Goal: Task Accomplishment & Management: Manage account settings

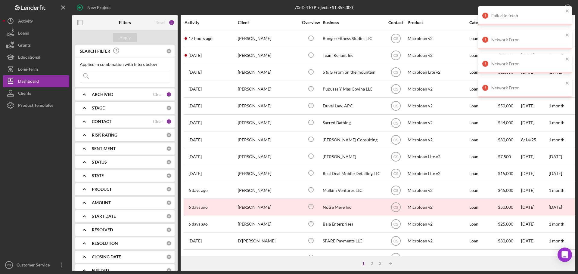
scroll to position [30, 0]
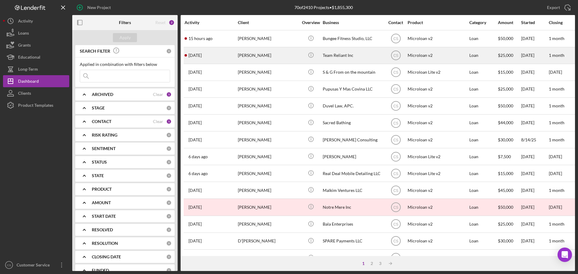
click at [297, 57] on div "[PERSON_NAME]" at bounding box center [268, 56] width 60 height 16
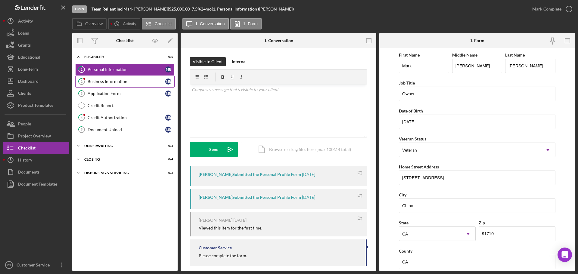
click at [111, 85] on link "2 Business Information M R" at bounding box center [124, 82] width 99 height 12
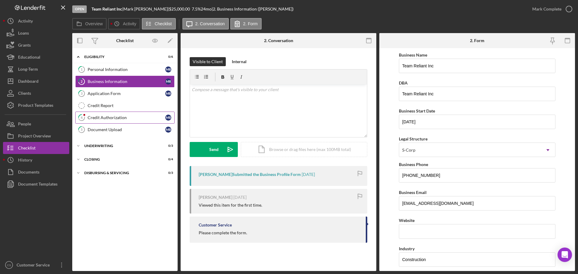
click at [107, 115] on div "Credit Authorization" at bounding box center [127, 117] width 78 height 5
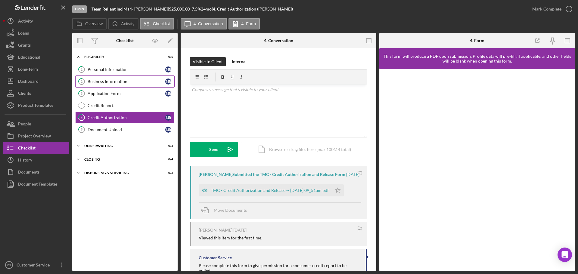
click at [121, 84] on link "2 Business Information M R" at bounding box center [124, 82] width 99 height 12
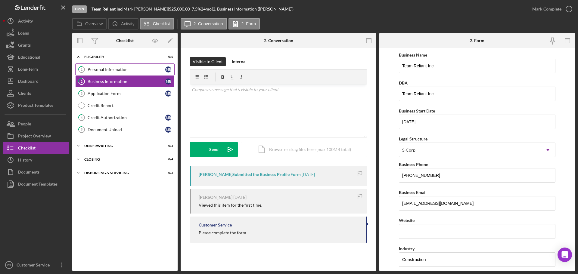
click at [109, 67] on div "Personal Information" at bounding box center [127, 69] width 78 height 5
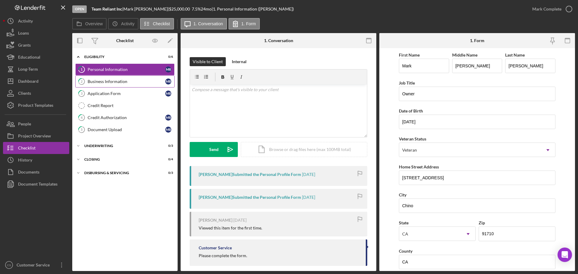
click at [113, 76] on link "2 Business Information M R" at bounding box center [124, 82] width 99 height 12
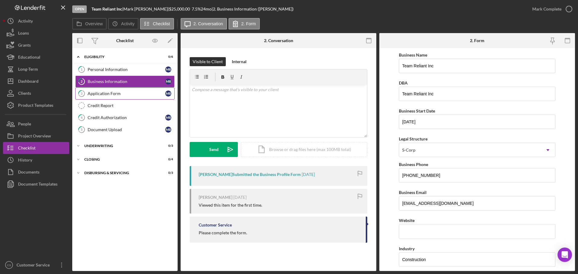
click at [114, 91] on div "Application Form" at bounding box center [127, 93] width 78 height 5
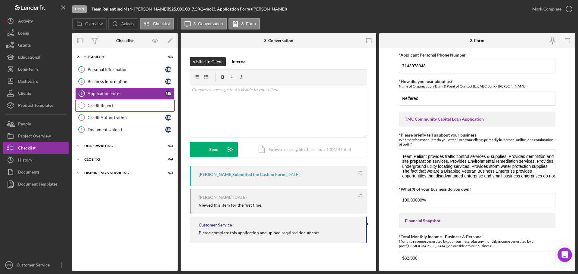
click at [115, 101] on link "Credit Report Credit Report" at bounding box center [124, 106] width 99 height 12
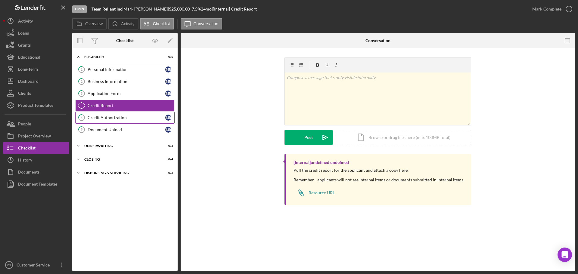
click at [115, 113] on link "4 Credit Authorization M R" at bounding box center [124, 118] width 99 height 12
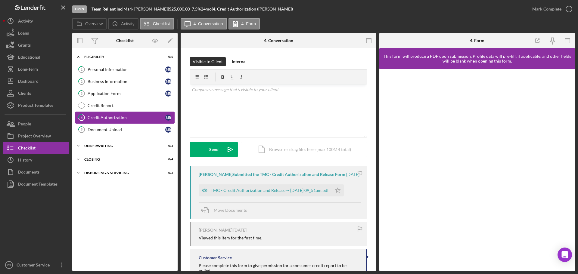
click at [116, 123] on link "4 Credit Authorization M R" at bounding box center [124, 118] width 99 height 12
click at [117, 133] on link "5 Document Upload M R" at bounding box center [124, 130] width 99 height 12
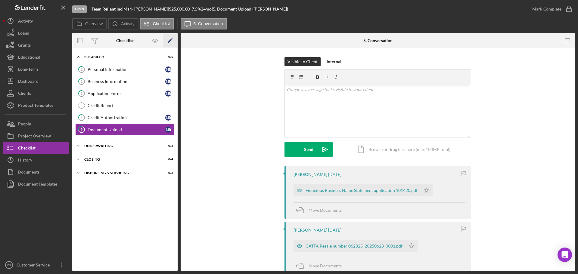
click at [171, 40] on polygon "button" at bounding box center [170, 41] width 4 height 4
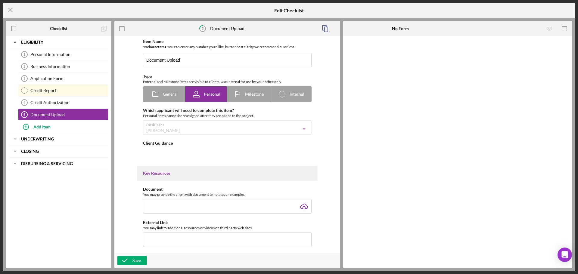
type textarea "<div><span style="text-decoration: underline;">Please upload:</span></div> <div…"
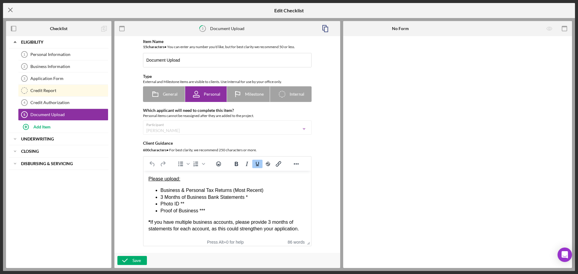
click at [12, 13] on icon "Icon/Menu Close" at bounding box center [10, 9] width 15 height 15
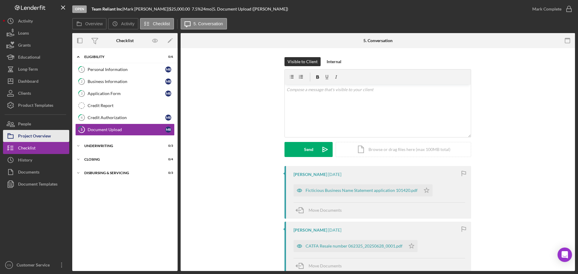
click at [41, 135] on div "Project Overview" at bounding box center [34, 137] width 33 height 14
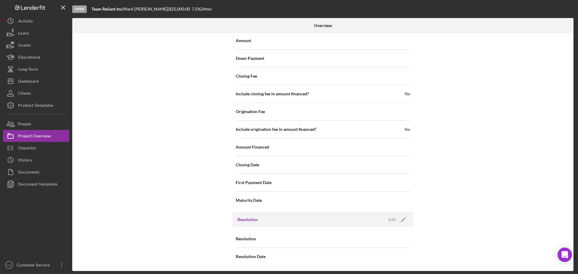
scroll to position [587, 0]
click at [389, 218] on div "Edit" at bounding box center [392, 219] width 8 height 9
click at [346, 235] on div "Select..." at bounding box center [359, 239] width 72 height 14
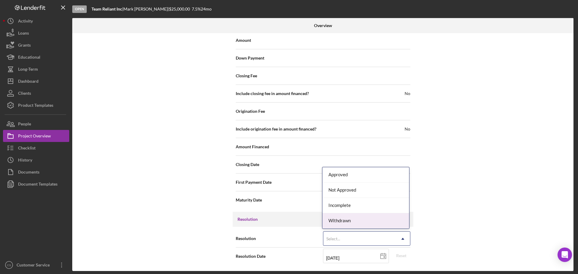
click at [346, 221] on div "Withdrawn" at bounding box center [365, 220] width 87 height 15
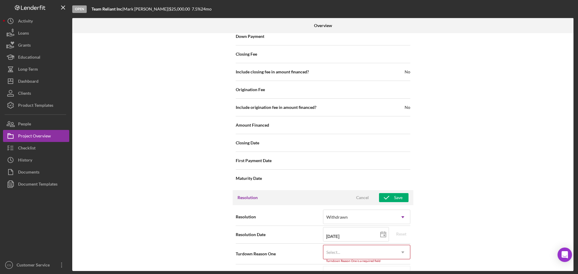
scroll to position [626, 0]
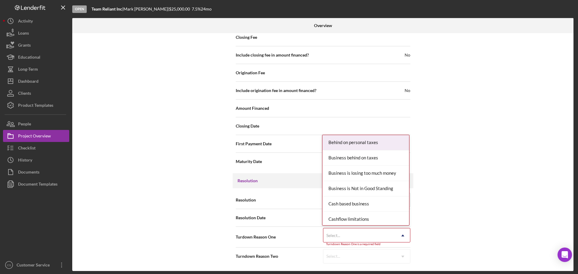
click at [386, 240] on div "Select..." at bounding box center [359, 236] width 72 height 14
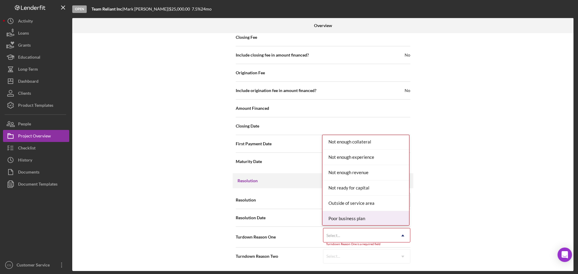
scroll to position [451, 0]
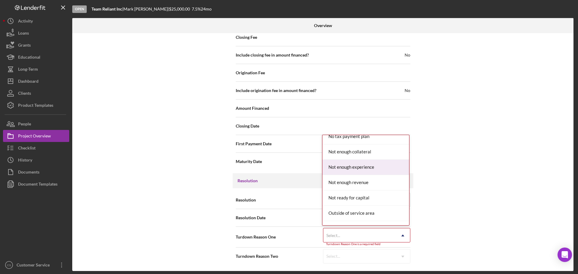
click at [379, 169] on div "Not enough experience" at bounding box center [365, 167] width 87 height 15
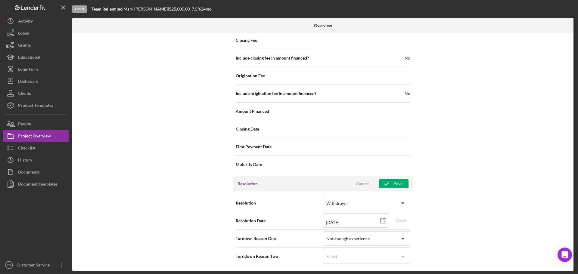
scroll to position [623, 0]
click at [398, 182] on div "Save" at bounding box center [398, 183] width 8 height 9
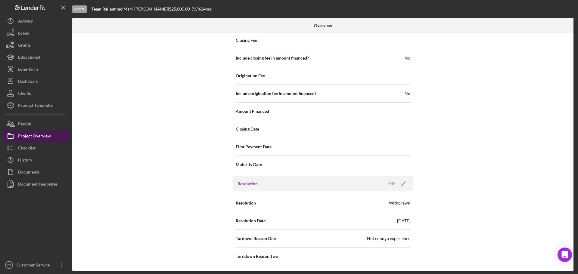
click at [41, 138] on div "Project Overview" at bounding box center [34, 137] width 33 height 14
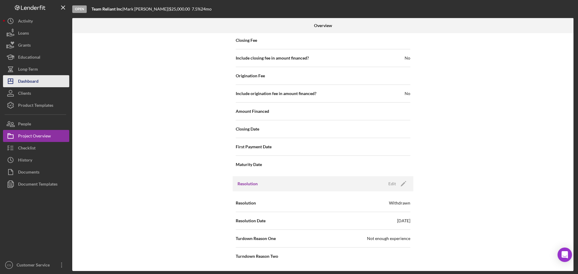
click at [36, 82] on div "Dashboard" at bounding box center [28, 82] width 20 height 14
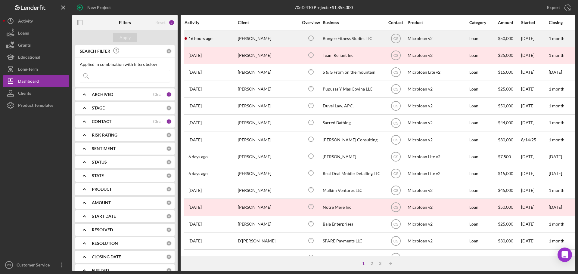
click at [288, 38] on div "[PERSON_NAME]" at bounding box center [268, 39] width 60 height 16
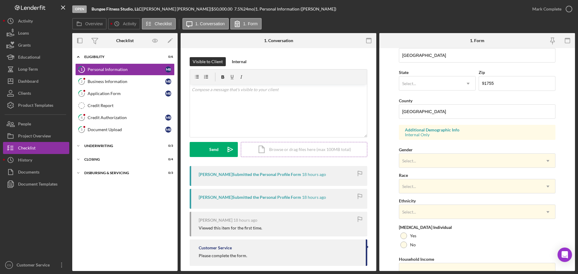
scroll to position [179, 0]
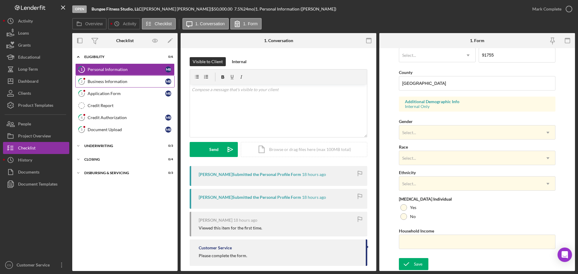
click at [130, 82] on div "Business Information" at bounding box center [127, 81] width 78 height 5
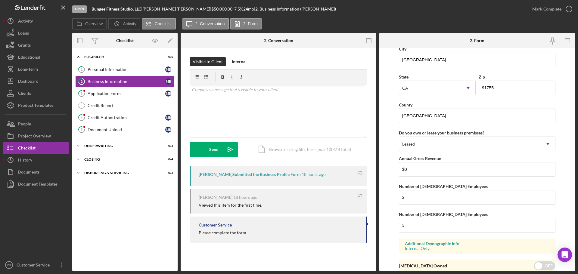
scroll to position [557, 0]
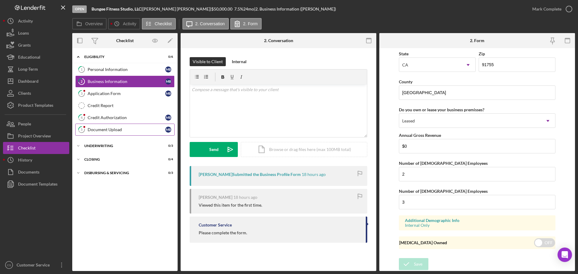
click at [114, 133] on link "5 Document Upload M B" at bounding box center [124, 130] width 99 height 12
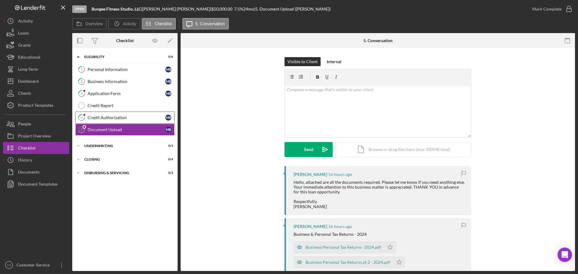
click at [119, 117] on div "Credit Authorization" at bounding box center [127, 117] width 78 height 5
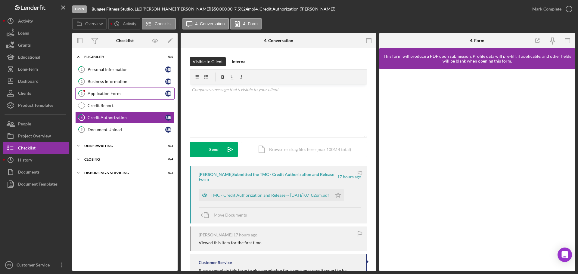
click at [124, 90] on link "3 Application Form M B" at bounding box center [124, 94] width 99 height 12
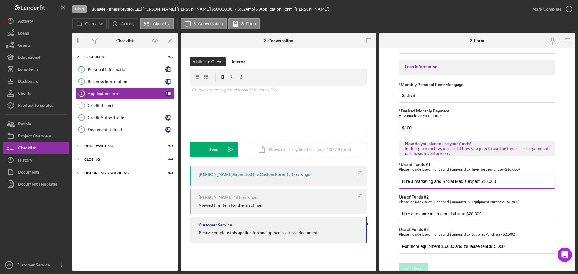
scroll to position [300, 0]
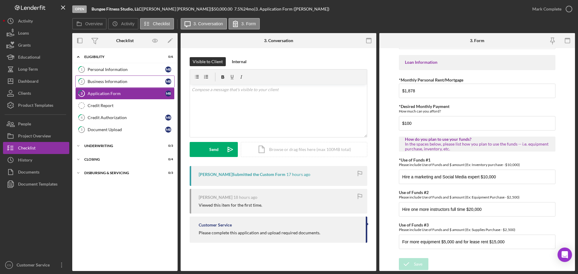
click at [114, 79] on link "2 Business Information M B" at bounding box center [124, 82] width 99 height 12
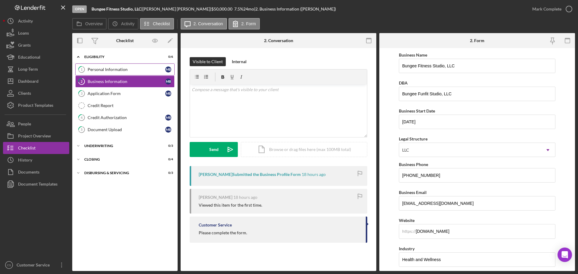
click at [117, 67] on link "1 Personal Information M B" at bounding box center [124, 69] width 99 height 12
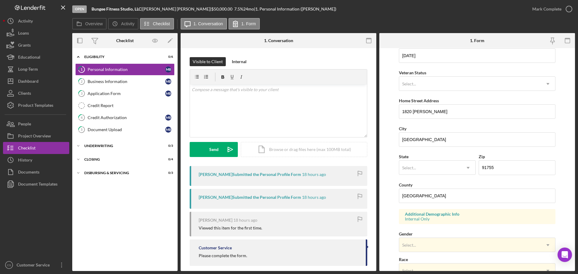
scroll to position [90, 0]
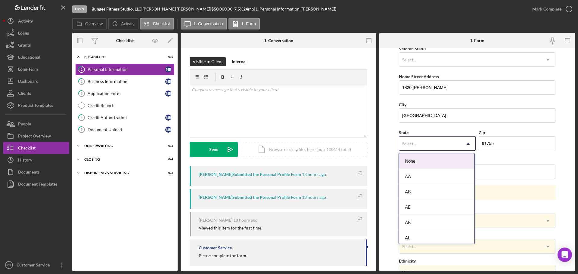
click at [422, 147] on div "Select..." at bounding box center [430, 144] width 62 height 14
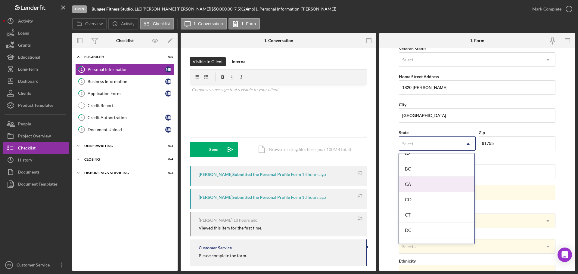
scroll to position [150, 0]
click at [419, 180] on div "CA" at bounding box center [437, 179] width 76 height 15
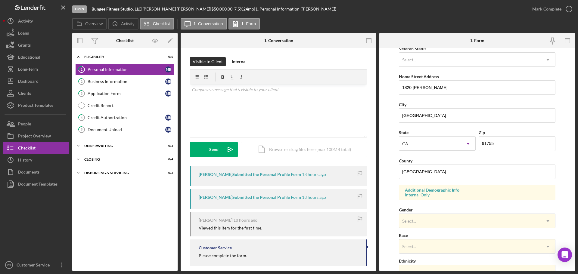
click at [385, 176] on form "First Name [PERSON_NAME] Middle Name Last Name [PERSON_NAME] Job Title Owner Da…" at bounding box center [477, 159] width 196 height 223
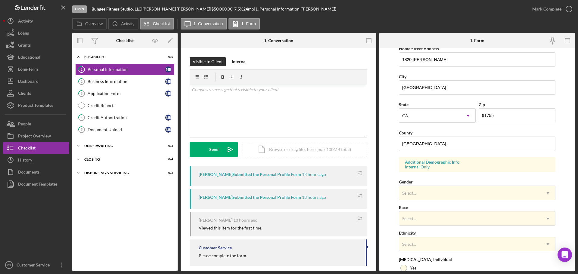
scroll to position [179, 0]
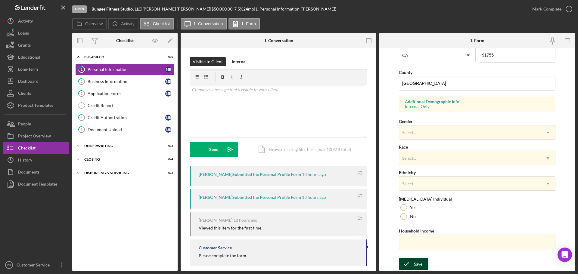
click at [415, 262] on div "Save" at bounding box center [418, 264] width 8 height 12
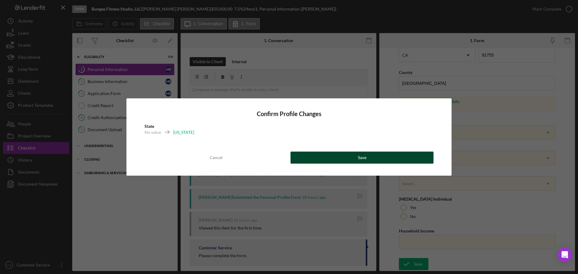
click at [336, 156] on button "Save" at bounding box center [361, 158] width 143 height 12
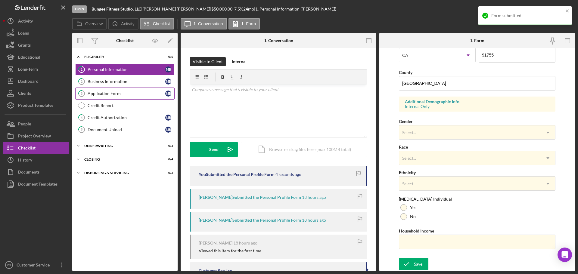
click at [131, 90] on link "3 Application Form M B" at bounding box center [124, 94] width 99 height 12
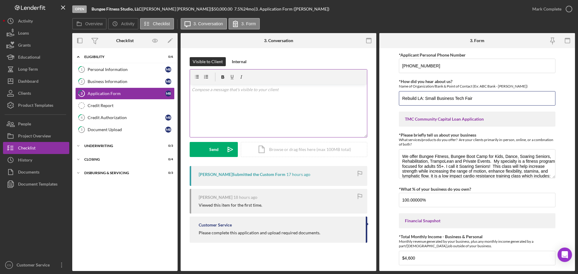
drag, startPoint x: 502, startPoint y: 97, endPoint x: 291, endPoint y: 88, distance: 210.5
click at [291, 88] on div "Overview Internal Workflow Stage Open Icon/Dropdown Arrow Archive (can unarchiv…" at bounding box center [323, 152] width 503 height 238
click at [333, 44] on div at bounding box center [343, 40] width 65 height 15
click at [26, 81] on div "Dashboard" at bounding box center [28, 82] width 20 height 14
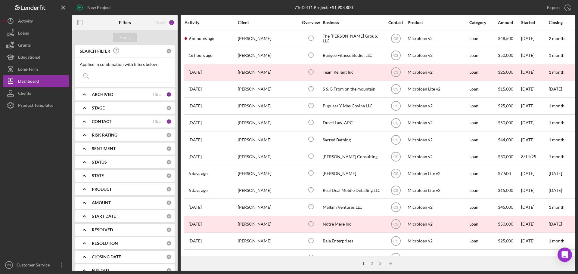
click at [267, 5] on div "71 of 2411 Projects • $1,903,800" at bounding box center [324, 7] width 168 height 15
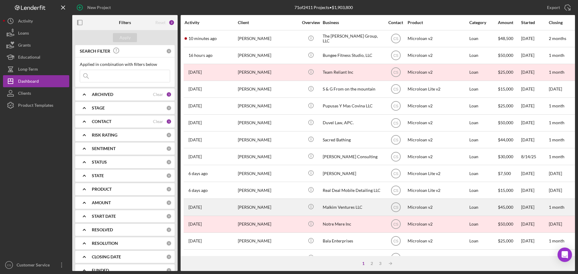
click at [294, 210] on div "[PERSON_NAME]" at bounding box center [268, 207] width 60 height 16
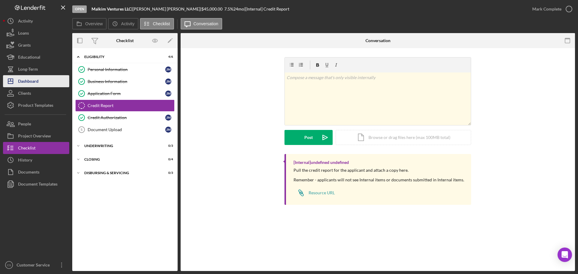
click at [33, 80] on div "Dashboard" at bounding box center [28, 82] width 20 height 14
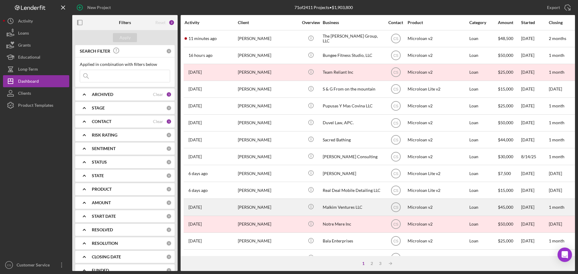
click at [283, 210] on div "[PERSON_NAME]" at bounding box center [268, 207] width 60 height 16
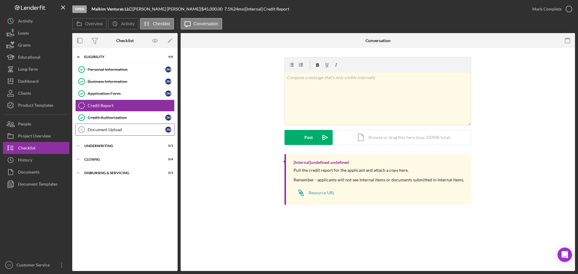
click at [124, 131] on div "Document Upload" at bounding box center [127, 129] width 78 height 5
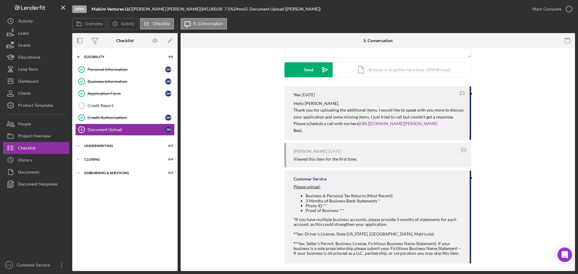
scroll to position [90, 0]
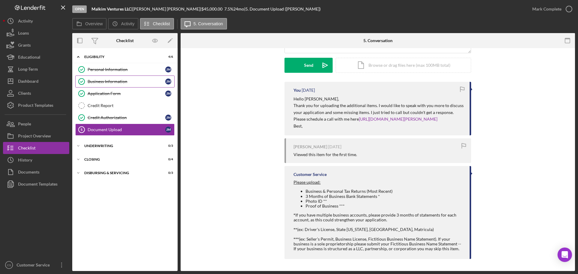
click at [138, 79] on div "Business Information" at bounding box center [127, 81] width 78 height 5
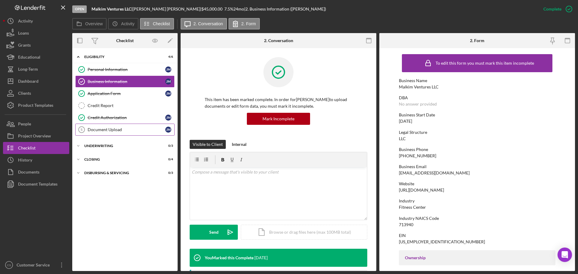
click at [125, 128] on div "Document Upload" at bounding box center [127, 129] width 78 height 5
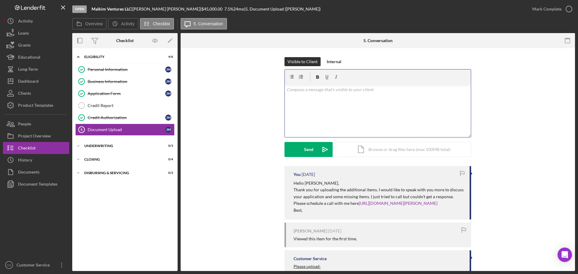
click at [320, 105] on div "v Color teal Color pink Remove color Add row above Add row below Add column bef…" at bounding box center [378, 111] width 186 height 53
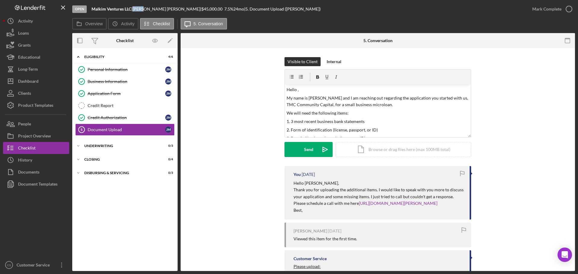
drag, startPoint x: 137, startPoint y: 9, endPoint x: 146, endPoint y: 10, distance: 9.4
click at [146, 10] on div "[PERSON_NAME] |" at bounding box center [166, 9] width 69 height 5
copy div "[PERSON_NAME]"
drag, startPoint x: 296, startPoint y: 89, endPoint x: 300, endPoint y: 91, distance: 4.3
click at [296, 90] on p "Hello ," at bounding box center [377, 89] width 183 height 7
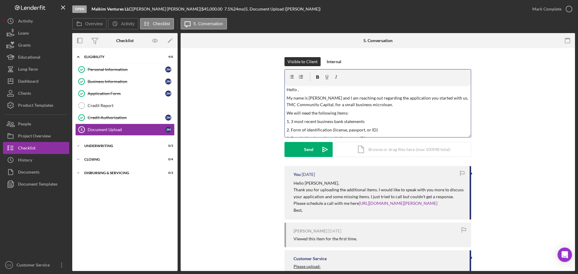
paste div
click at [296, 90] on p "HelloJesse ," at bounding box center [377, 89] width 183 height 7
click at [307, 89] on p "Hello [PERSON_NAME] ," at bounding box center [377, 89] width 183 height 7
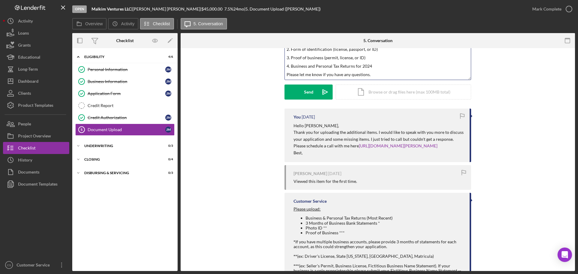
scroll to position [60, 0]
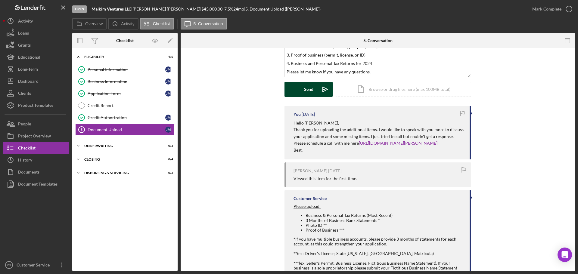
click at [309, 91] on div "Send" at bounding box center [308, 89] width 9 height 15
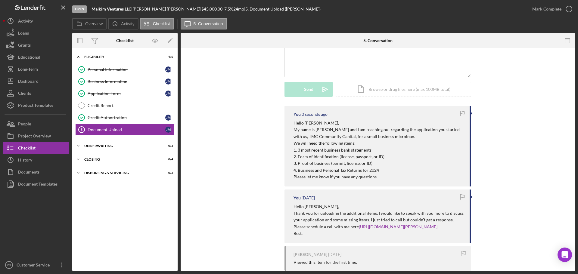
scroll to position [0, 0]
click at [261, 87] on div "Visible to Client Internal v Color teal Color pink Remove color Add row above A…" at bounding box center [378, 51] width 376 height 109
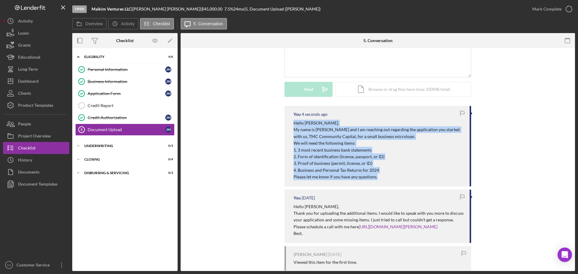
drag, startPoint x: 381, startPoint y: 179, endPoint x: 291, endPoint y: 120, distance: 106.9
click at [291, 120] on div "You 4 seconds ago Hello [PERSON_NAME], My name is [PERSON_NAME] and I am reachi…" at bounding box center [377, 146] width 187 height 81
copy div "Hello [PERSON_NAME], My name is [PERSON_NAME] and I am reaching out regarding t…"
click at [115, 70] on div "Personal Information" at bounding box center [127, 69] width 78 height 5
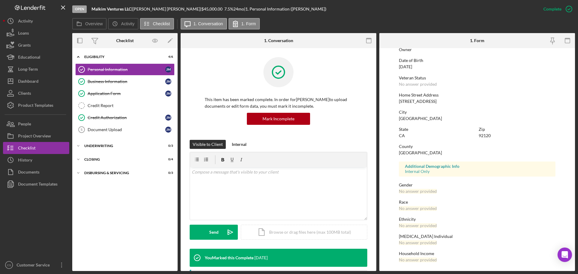
scroll to position [58, 0]
click at [101, 79] on div "Business Information" at bounding box center [127, 81] width 78 height 5
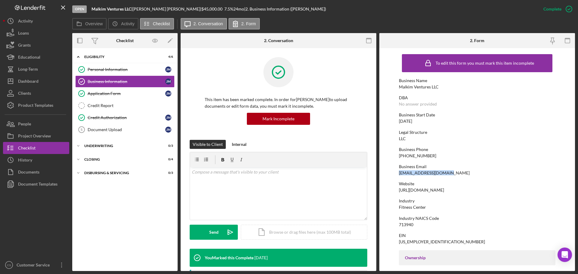
drag, startPoint x: 449, startPoint y: 173, endPoint x: 393, endPoint y: 174, distance: 56.0
click at [393, 174] on form "To edit this form you must mark this item incomplete Business Name Malkim Ventu…" at bounding box center [477, 159] width 196 height 223
copy div "[EMAIL_ADDRESS][DOMAIN_NAME]"
click at [38, 82] on div "Dashboard" at bounding box center [28, 82] width 20 height 14
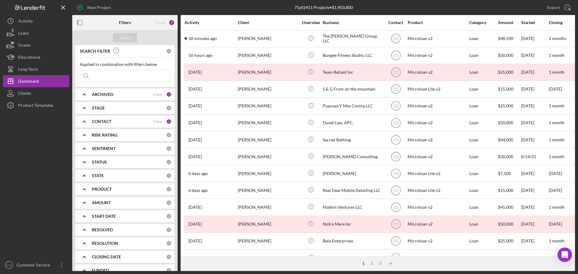
click at [15, 178] on div at bounding box center [36, 185] width 66 height 148
click at [35, 79] on div "Dashboard" at bounding box center [28, 82] width 21 height 14
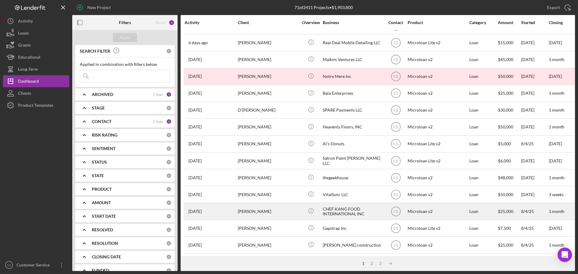
scroll to position [204, 0]
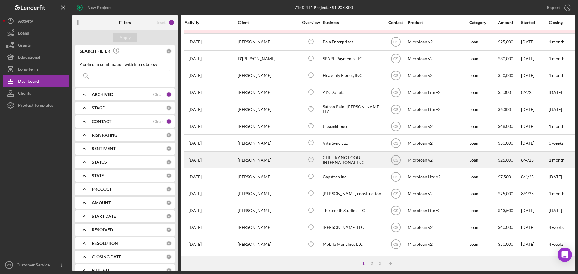
click at [288, 159] on div "[PERSON_NAME]" at bounding box center [268, 160] width 60 height 16
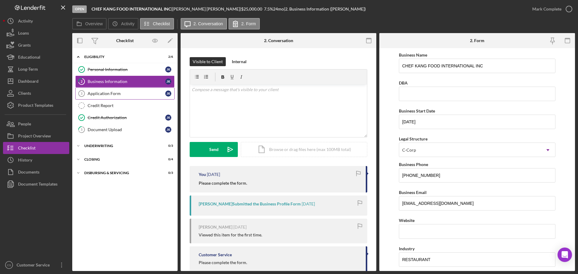
click at [128, 95] on div "Application Form" at bounding box center [127, 93] width 78 height 5
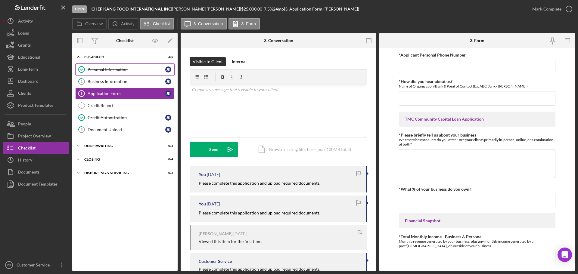
click at [135, 74] on link "Personal Information Personal Information J K" at bounding box center [124, 69] width 99 height 12
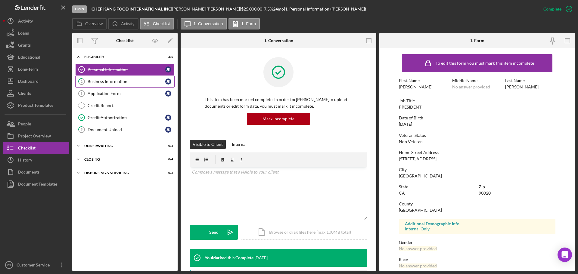
click at [135, 81] on div "Business Information" at bounding box center [127, 81] width 78 height 5
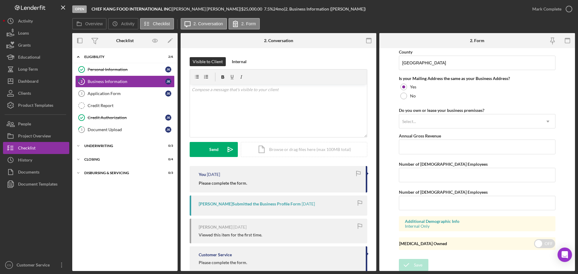
scroll to position [445, 0]
click at [115, 127] on div "Document Upload" at bounding box center [127, 129] width 78 height 5
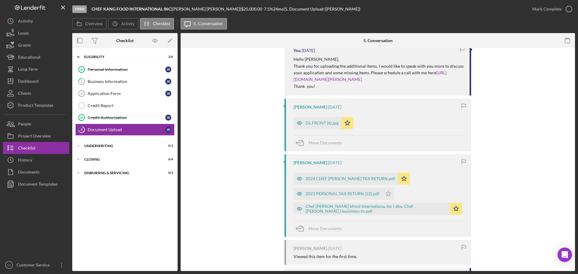
scroll to position [301, 0]
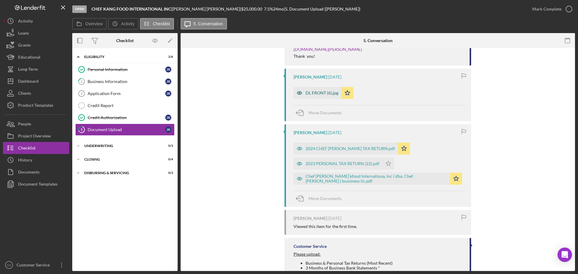
click at [305, 87] on div "DL FRONT (6).jpg" at bounding box center [317, 93] width 48 height 12
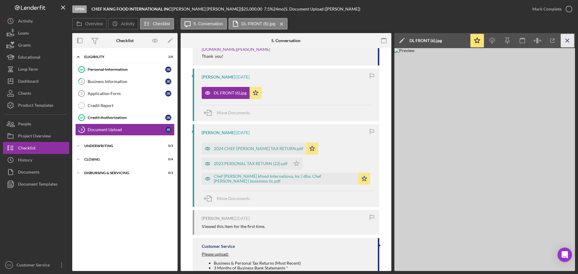
click at [567, 39] on icon "Icon/Menu Close" at bounding box center [568, 41] width 14 height 14
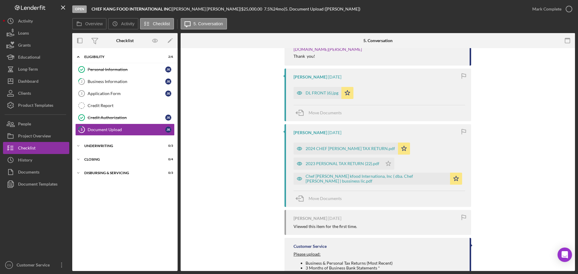
click at [326, 170] on div "Chef [PERSON_NAME] kfood Internationa, Inc ( dba. Chef [PERSON_NAME] ) bussines…" at bounding box center [379, 177] width 172 height 15
click at [326, 179] on div "Chef [PERSON_NAME] kfood Internationa, Inc ( dba. Chef [PERSON_NAME] ) bussines…" at bounding box center [375, 179] width 141 height 10
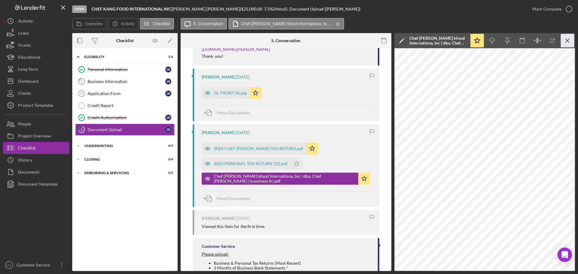
click at [571, 43] on icon "Icon/Menu Close" at bounding box center [568, 41] width 14 height 14
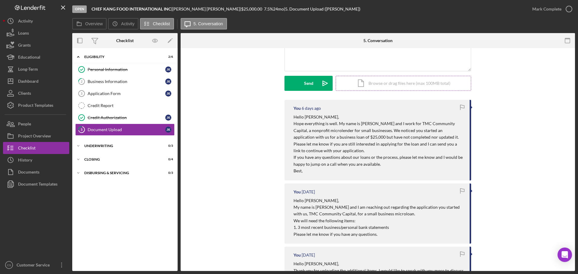
scroll to position [0, 0]
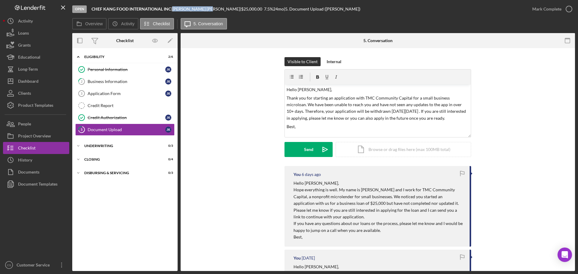
drag, startPoint x: 176, startPoint y: 9, endPoint x: 200, endPoint y: 9, distance: 23.8
click at [200, 9] on div "[PERSON_NAME] |" at bounding box center [206, 9] width 69 height 5
copy div "[PERSON_NAME]"
drag, startPoint x: 297, startPoint y: 89, endPoint x: 307, endPoint y: 90, distance: 10.2
click at [307, 90] on p "Hello [PERSON_NAME]," at bounding box center [377, 89] width 183 height 7
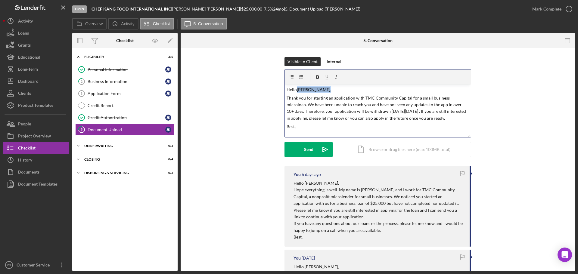
drag, startPoint x: 296, startPoint y: 88, endPoint x: 322, endPoint y: 87, distance: 25.6
click at [322, 87] on p "Hello [PERSON_NAME] ," at bounding box center [377, 89] width 183 height 7
paste div
drag, startPoint x: 375, startPoint y: 111, endPoint x: 407, endPoint y: 111, distance: 32.8
click at [407, 111] on p "Thank you for starting an application with TMC Community Capital for a small bu…" at bounding box center [377, 108] width 183 height 27
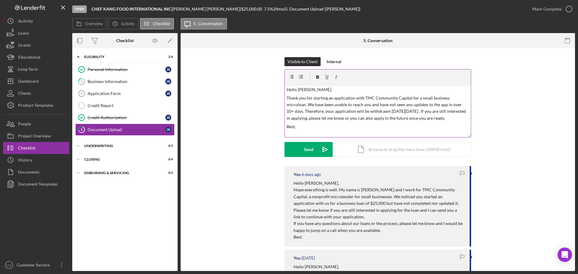
click at [417, 128] on p "Best," at bounding box center [377, 126] width 183 height 7
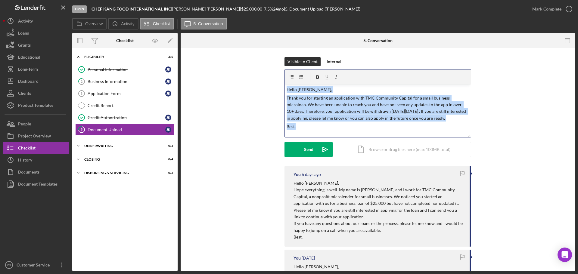
drag, startPoint x: 309, startPoint y: 127, endPoint x: 283, endPoint y: 89, distance: 45.7
click at [283, 89] on div "Visible to Client Internal v Color teal Color pink Remove color Add row above A…" at bounding box center [378, 111] width 376 height 109
copy div "Hello [PERSON_NAME], Thank you for starting an application with TMC Community C…"
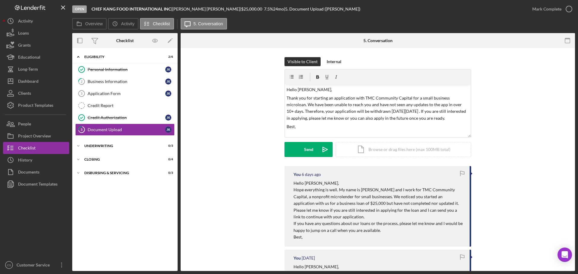
click at [253, 153] on div "Visible to Client Internal v Color teal Color pink Remove color Add row above A…" at bounding box center [378, 111] width 376 height 109
click at [307, 147] on div "Send" at bounding box center [308, 149] width 9 height 15
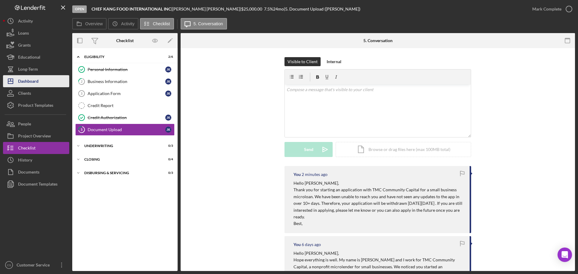
click at [24, 79] on div "Dashboard" at bounding box center [28, 82] width 20 height 14
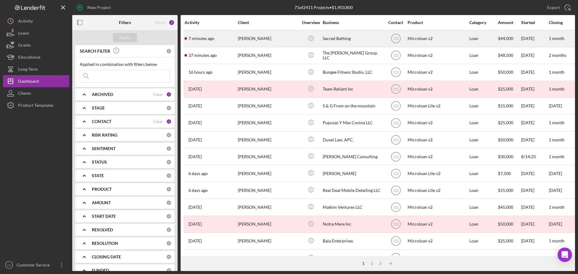
click at [292, 42] on div "[PERSON_NAME]" at bounding box center [268, 39] width 60 height 16
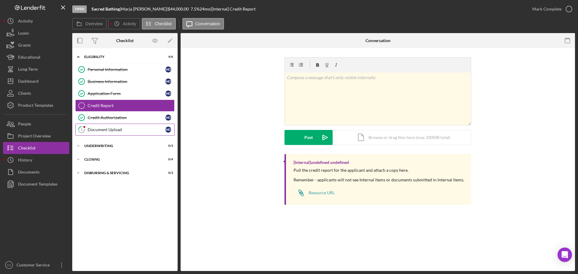
click at [129, 128] on div "Document Upload" at bounding box center [127, 129] width 78 height 5
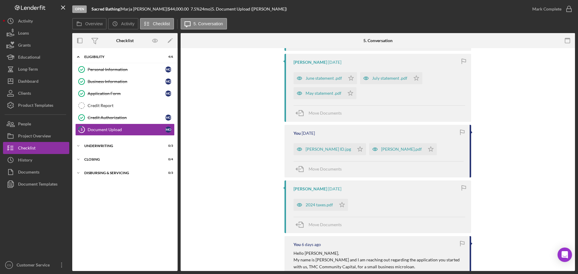
scroll to position [181, 0]
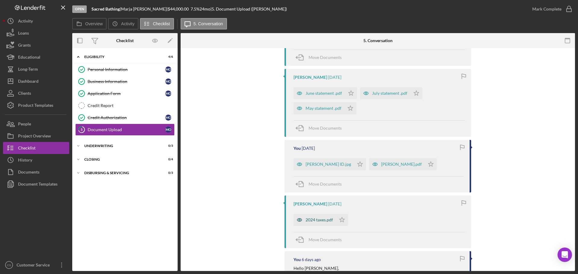
click at [323, 221] on div "2024 taxes.pdf" at bounding box center [318, 220] width 27 height 5
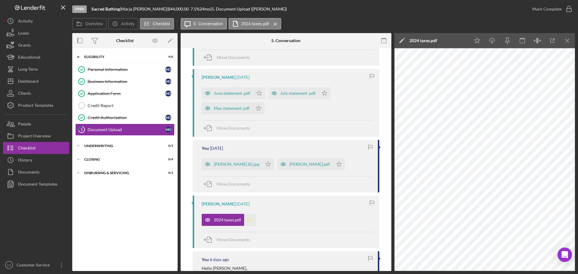
click at [247, 222] on icon "Icon/Star" at bounding box center [250, 220] width 12 height 12
click at [240, 164] on div "[PERSON_NAME] ID.jpg" at bounding box center [236, 164] width 45 height 5
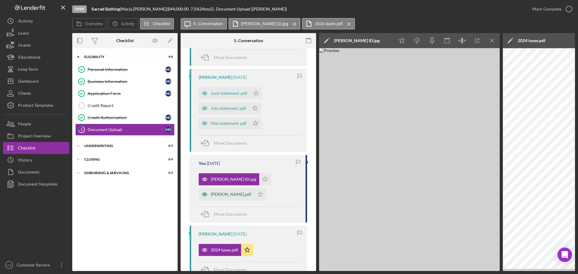
click at [227, 196] on div "[PERSON_NAME].pdf" at bounding box center [231, 194] width 41 height 5
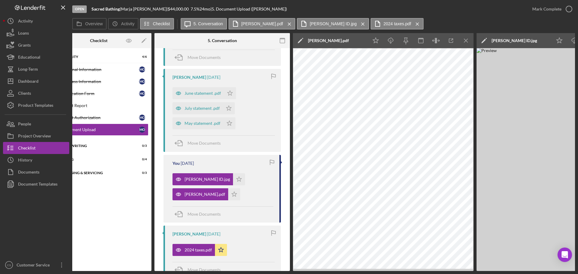
scroll to position [0, 0]
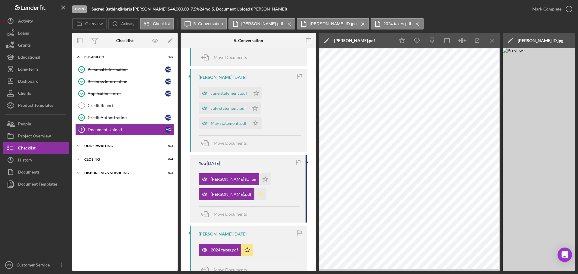
click at [266, 197] on icon "Icon/Star" at bounding box center [260, 194] width 12 height 12
click at [259, 180] on icon "Icon/Star" at bounding box center [265, 179] width 12 height 12
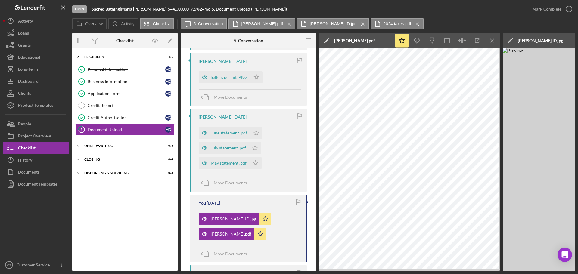
scroll to position [90, 0]
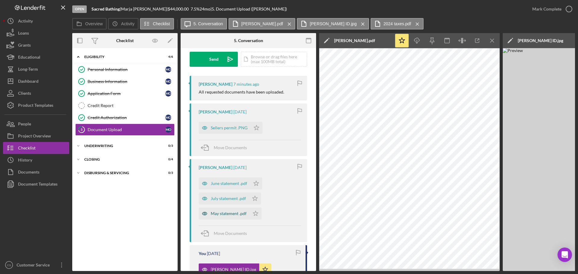
click at [223, 210] on div "May statement .pdf" at bounding box center [224, 214] width 51 height 12
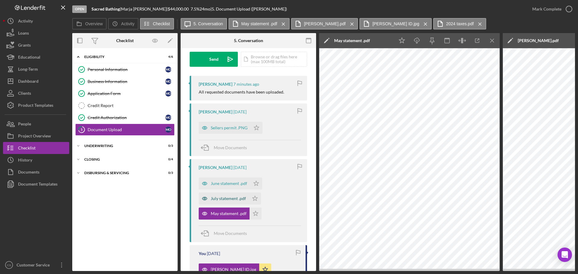
click at [223, 199] on div "July statement .pdf" at bounding box center [228, 198] width 35 height 5
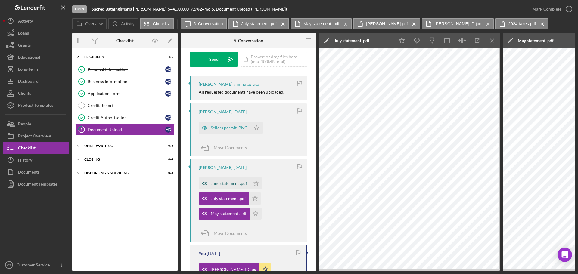
click at [226, 186] on div "June statement .pdf" at bounding box center [224, 184] width 51 height 12
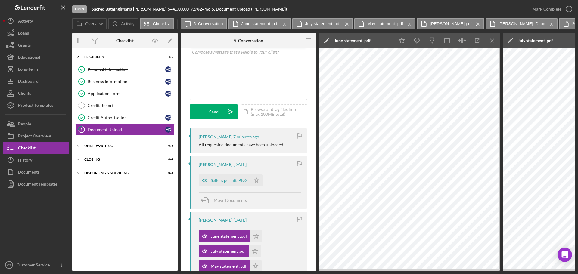
scroll to position [30, 0]
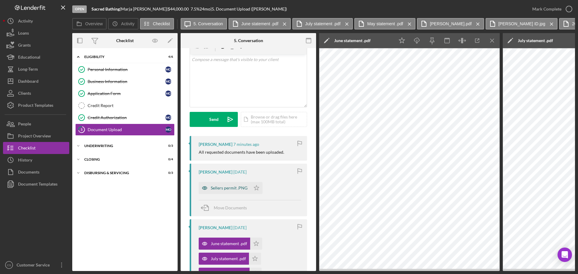
click at [224, 190] on div "Sellers permit .PNG" at bounding box center [229, 188] width 37 height 5
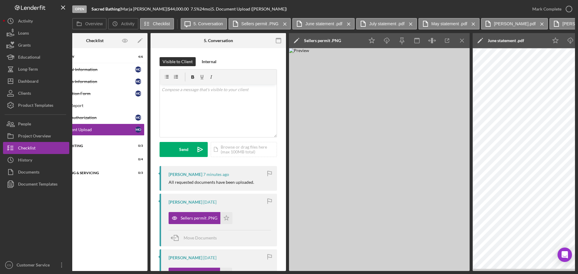
scroll to position [0, 0]
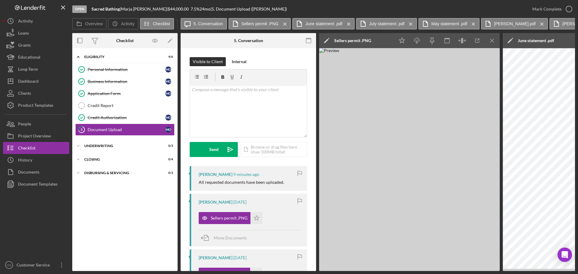
click at [147, 237] on div "Icon/Expander Eligibility 4 / 6 Personal Information Personal Information M O B…" at bounding box center [124, 159] width 105 height 217
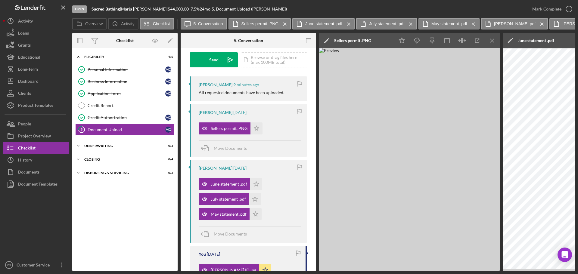
scroll to position [90, 0]
click at [417, 215] on img at bounding box center [409, 159] width 181 height 223
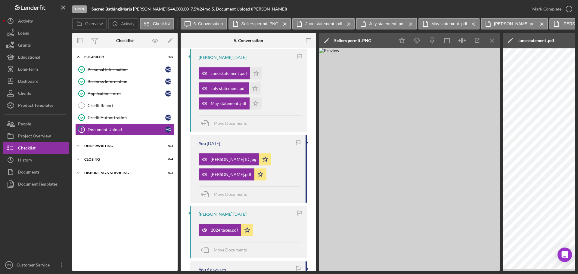
scroll to position [211, 0]
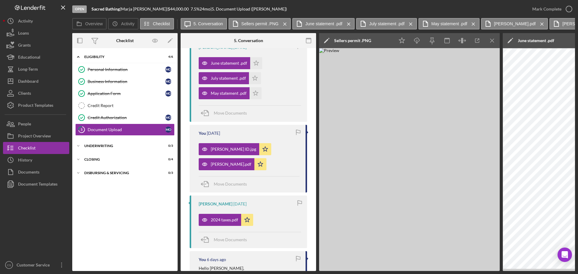
click at [291, 168] on div "[PERSON_NAME] ID.jpg Icon/Star Marja OlidenPaystub.pdf Icon/Star" at bounding box center [249, 155] width 101 height 30
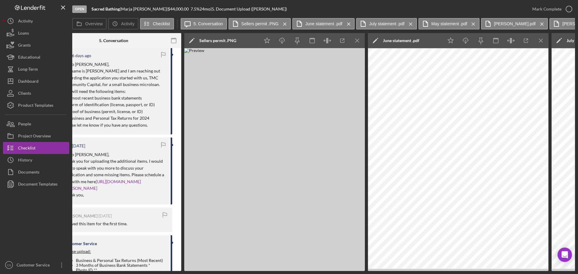
scroll to position [0, 0]
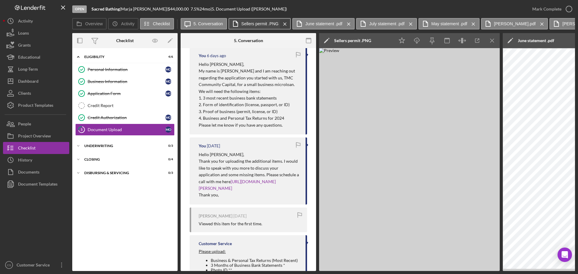
click at [289, 24] on div "Icon/Message 5. Conversation Sellers permit .PNG Icon/Menu Close June statement…" at bounding box center [378, 24] width 394 height 12
click at [288, 23] on icon "Icon/Menu Close" at bounding box center [285, 24] width 11 height 15
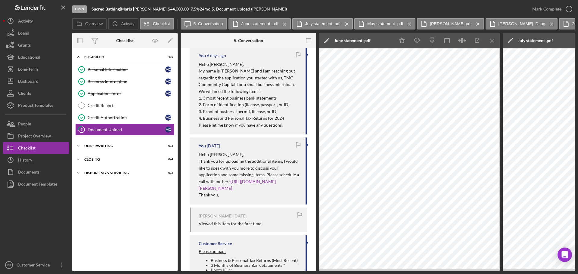
click at [288, 23] on icon "Icon/Menu Close" at bounding box center [284, 24] width 11 height 15
click at [288, 23] on div "Icon/Message 5. Conversation July statement .pdf Icon/Menu Close May statement …" at bounding box center [365, 24] width 369 height 12
click at [285, 22] on icon "Icon/Menu Close" at bounding box center [283, 24] width 11 height 15
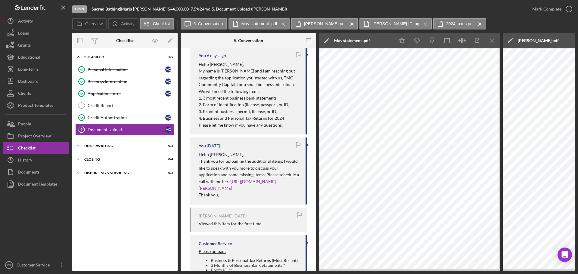
click at [285, 22] on icon "Icon/Menu Close" at bounding box center [283, 24] width 11 height 15
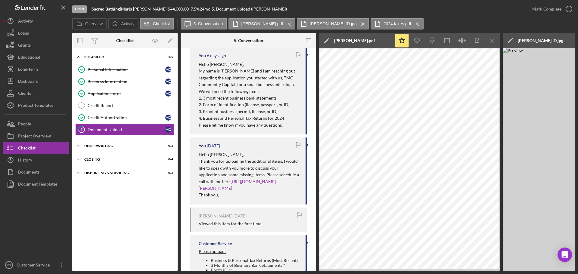
click at [283, 22] on label "[PERSON_NAME].pdf" at bounding box center [262, 23] width 42 height 5
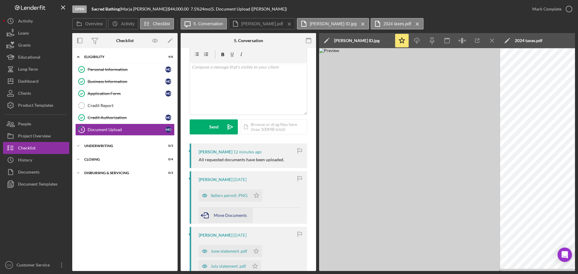
scroll to position [60, 0]
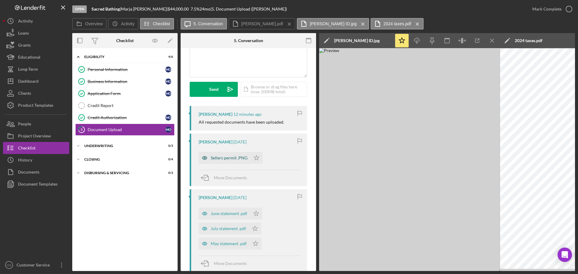
click at [227, 156] on div "Sellers permit .PNG" at bounding box center [229, 158] width 37 height 5
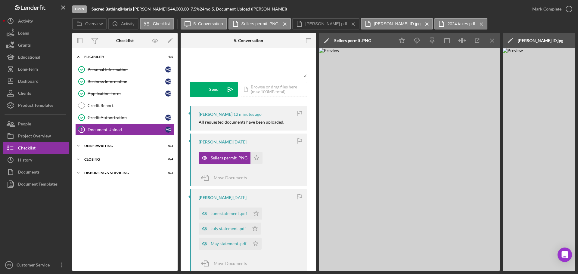
scroll to position [90, 0]
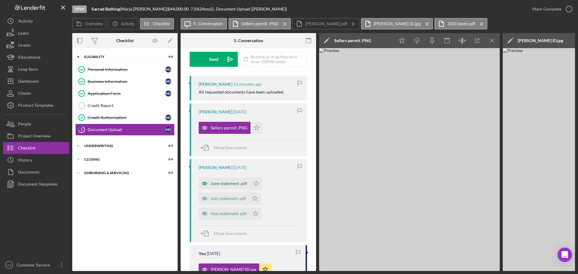
click at [222, 184] on div "June statement .pdf" at bounding box center [229, 183] width 36 height 5
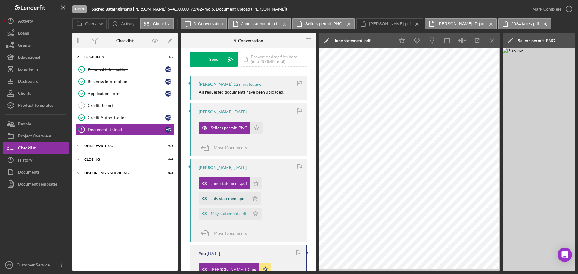
click at [221, 196] on div "July statement .pdf" at bounding box center [228, 198] width 35 height 5
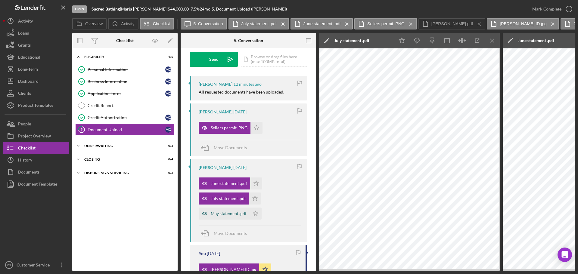
click at [221, 212] on div "May statement .pdf" at bounding box center [229, 213] width 36 height 5
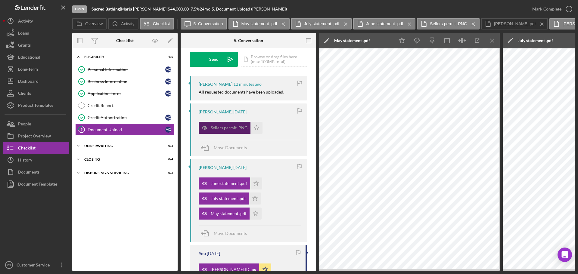
click at [237, 128] on div "Sellers permit .PNG" at bounding box center [229, 127] width 37 height 5
click at [408, 24] on icon "Icon/Menu Close" at bounding box center [409, 24] width 11 height 15
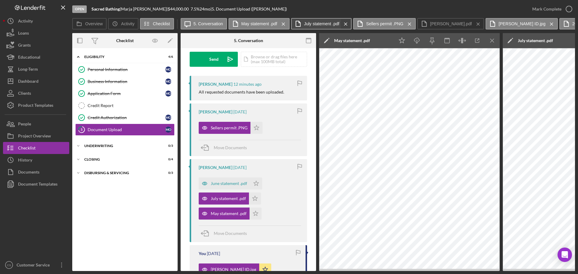
click at [348, 24] on icon "Icon/Menu Close" at bounding box center [345, 24] width 11 height 15
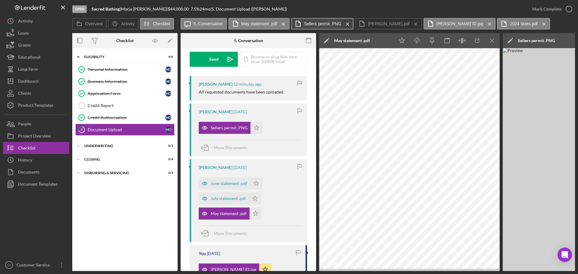
click at [350, 23] on icon "Icon/Menu Close" at bounding box center [347, 24] width 11 height 15
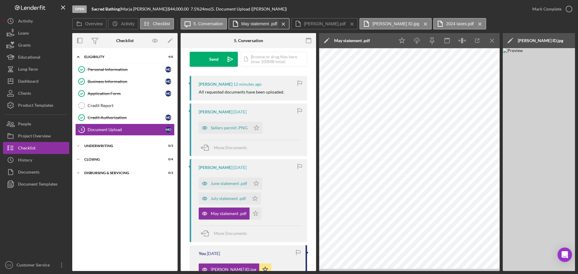
click at [287, 24] on icon "Icon/Menu Close" at bounding box center [283, 24] width 11 height 15
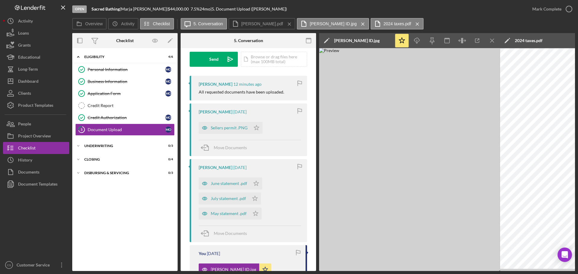
click at [357, 23] on icon "Icon/Menu Close" at bounding box center [362, 24] width 11 height 15
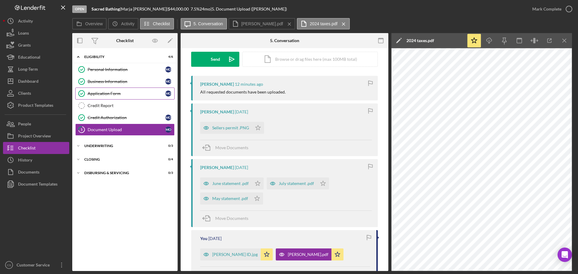
click at [133, 88] on link "Application Form Application Form M O" at bounding box center [124, 94] width 99 height 12
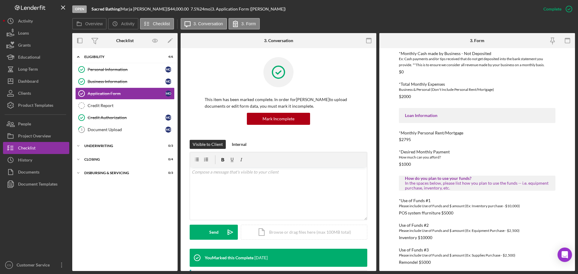
scroll to position [206, 0]
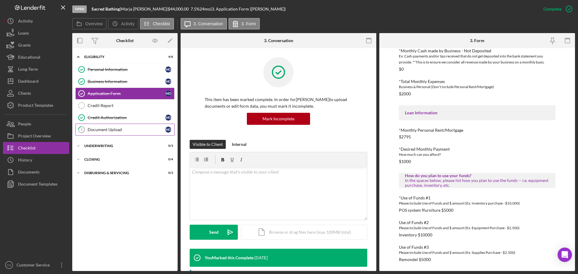
click at [126, 128] on div "Document Upload" at bounding box center [127, 129] width 78 height 5
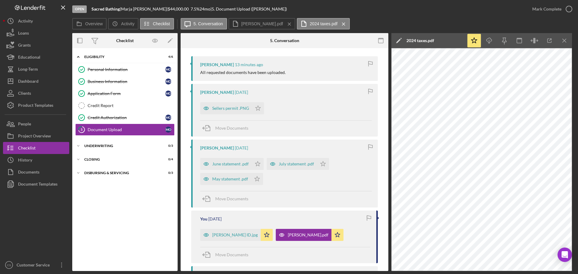
scroll to position [120, 0]
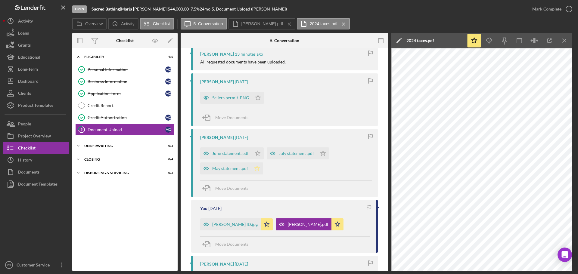
drag, startPoint x: 257, startPoint y: 170, endPoint x: 256, endPoint y: 154, distance: 15.7
click at [257, 169] on icon "Icon/Star" at bounding box center [257, 168] width 12 height 12
click at [256, 154] on icon "Icon/Star" at bounding box center [258, 153] width 12 height 12
click at [323, 155] on icon "Icon/Star" at bounding box center [323, 153] width 12 height 12
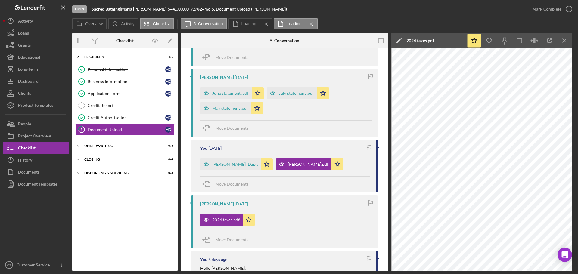
scroll to position [241, 0]
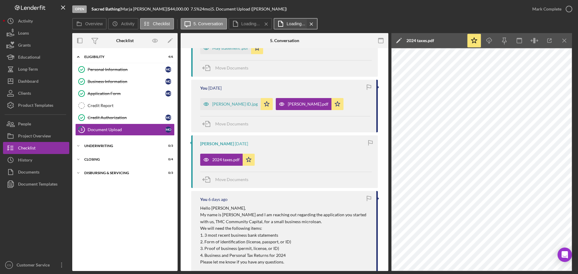
click at [310, 27] on icon "Icon/Menu Close" at bounding box center [311, 24] width 11 height 15
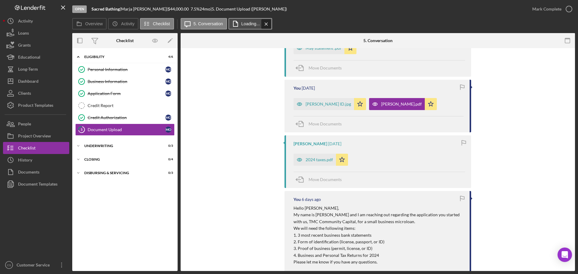
click at [267, 24] on icon "Icon/Menu Close" at bounding box center [266, 24] width 11 height 15
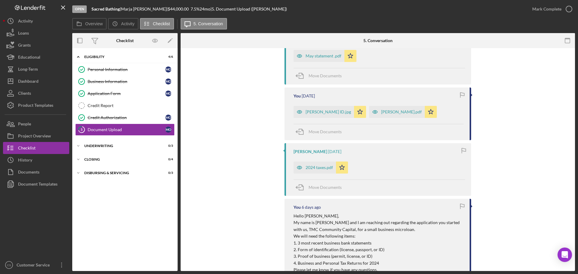
scroll to position [211, 0]
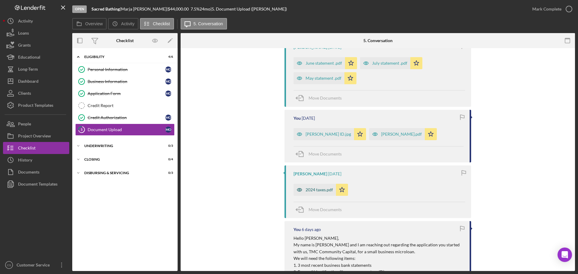
click at [314, 190] on div "2024 taxes.pdf" at bounding box center [318, 189] width 27 height 5
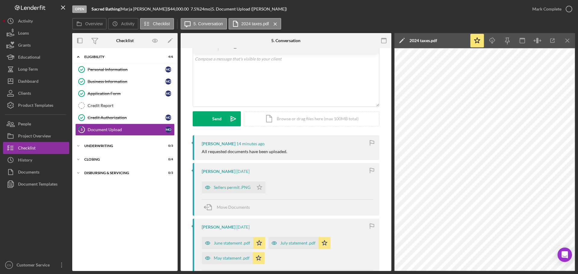
scroll to position [30, 0]
click at [257, 188] on polygon "button" at bounding box center [259, 187] width 5 height 5
click at [295, 174] on div "[PERSON_NAME] [DATE]" at bounding box center [288, 172] width 172 height 5
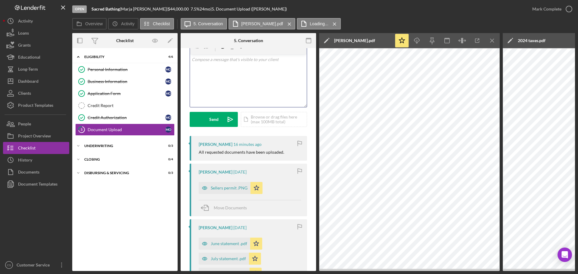
click at [243, 88] on div "v Color teal Color pink Remove color Add row above Add row below Add column bef…" at bounding box center [248, 80] width 117 height 53
click at [218, 68] on p "The documnents are being processed. Than kyou for following up." at bounding box center [248, 72] width 113 height 14
click at [271, 68] on p "The documents are being processed. Than kyou for following up." at bounding box center [248, 72] width 113 height 14
click at [249, 81] on p "Best," at bounding box center [248, 83] width 113 height 7
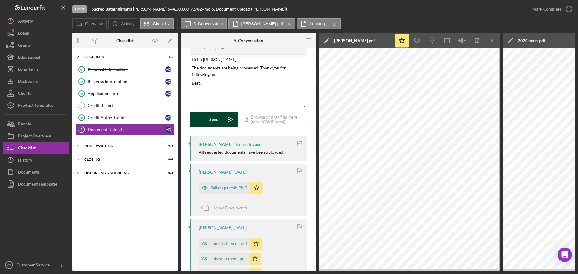
click at [221, 118] on button "Send Icon/icon-invite-send" at bounding box center [214, 119] width 48 height 15
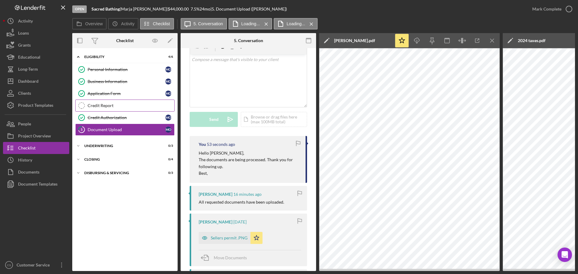
click at [94, 107] on div "Credit Report" at bounding box center [131, 105] width 87 height 5
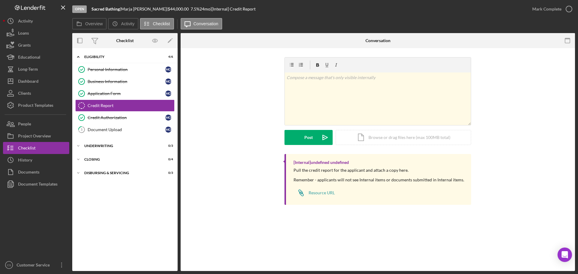
drag, startPoint x: 227, startPoint y: 118, endPoint x: 234, endPoint y: 117, distance: 7.3
click at [227, 117] on div "v Color teal Color pink Remove color Add row above Add row below Add column bef…" at bounding box center [378, 105] width 376 height 97
click at [122, 131] on div "Document Upload" at bounding box center [127, 129] width 78 height 5
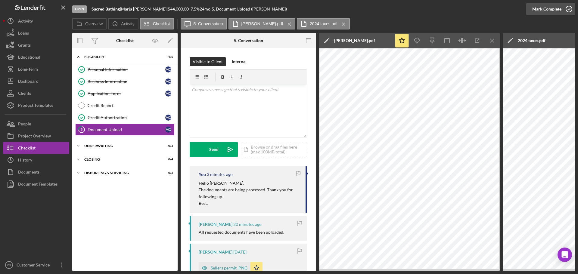
click at [565, 8] on icon "button" at bounding box center [568, 9] width 15 height 15
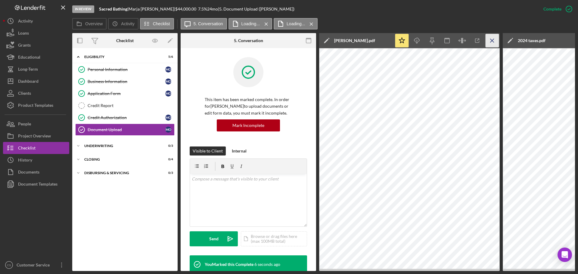
click at [491, 41] on icon "Icon/Menu Close" at bounding box center [492, 41] width 14 height 14
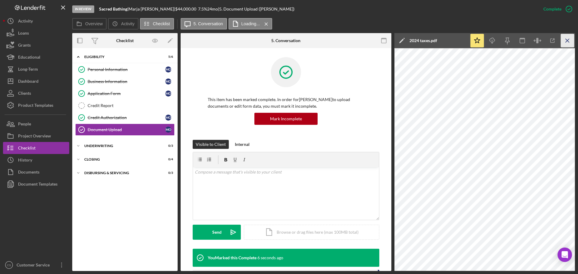
click at [564, 40] on icon "Icon/Menu Close" at bounding box center [568, 41] width 14 height 14
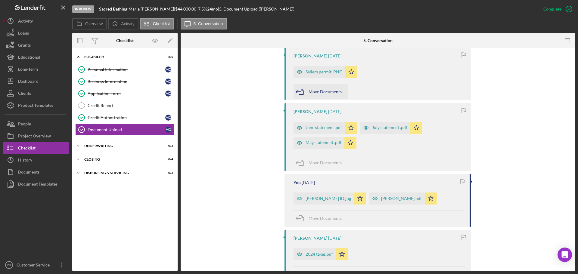
scroll to position [339, 0]
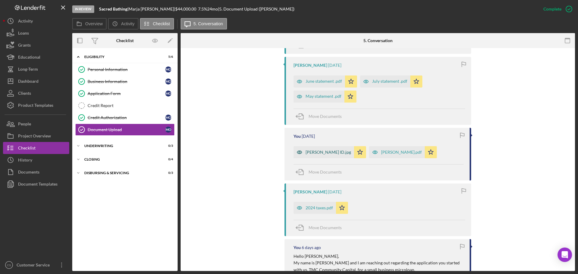
click at [324, 153] on div "[PERSON_NAME] ID.jpg" at bounding box center [327, 152] width 45 height 5
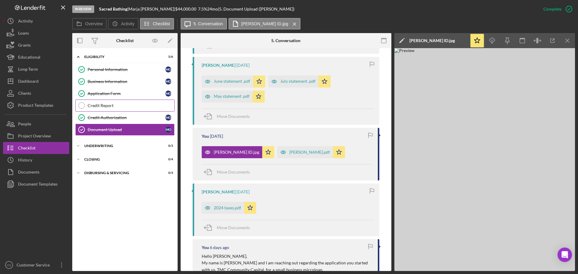
click at [129, 105] on div "Credit Report" at bounding box center [131, 105] width 87 height 5
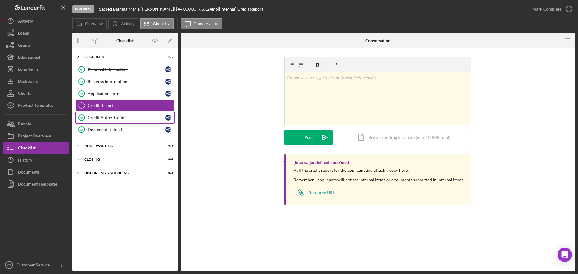
click at [123, 119] on div "Credit Authorization" at bounding box center [127, 117] width 78 height 5
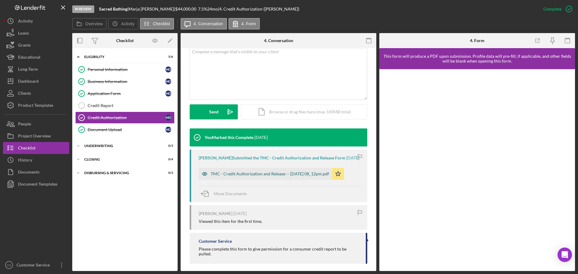
click at [243, 176] on div "TMC - Credit Authorization and Release -- [DATE] 08_12pm.pdf" at bounding box center [265, 174] width 133 height 12
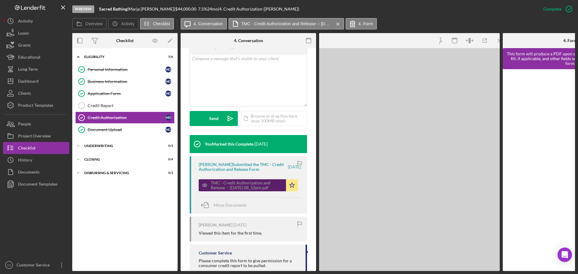
scroll to position [127, 0]
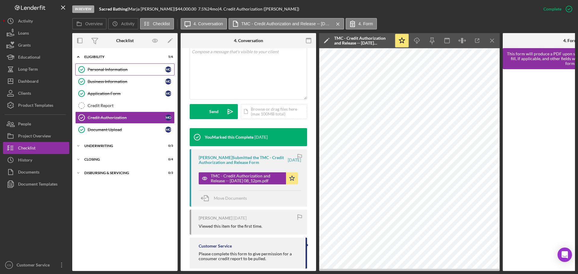
click at [138, 69] on div "Personal Information" at bounding box center [127, 69] width 78 height 5
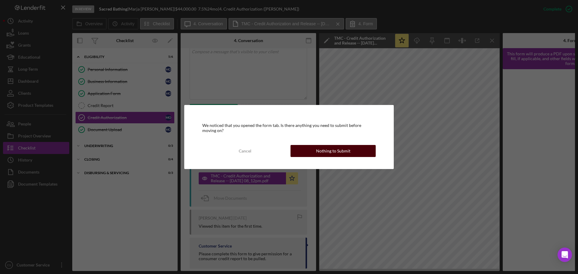
click at [323, 146] on div "Nothing to Submit" at bounding box center [333, 151] width 34 height 12
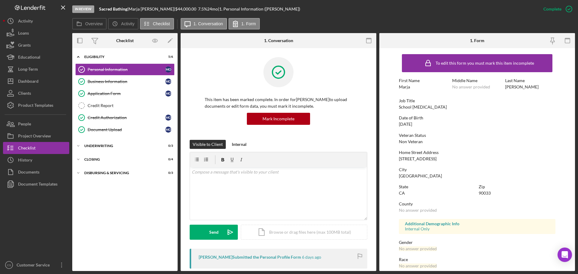
drag, startPoint x: 436, startPoint y: 159, endPoint x: 375, endPoint y: 163, distance: 60.6
click at [375, 163] on div "Overview Internal Workflow Stage In Review Icon/Dropdown Arrow Archive (can una…" at bounding box center [323, 152] width 503 height 238
click at [402, 162] on div "To edit this form you must mark this item incomplete First Name [PERSON_NAME] M…" at bounding box center [477, 188] width 156 height 275
drag, startPoint x: 400, startPoint y: 160, endPoint x: 432, endPoint y: 162, distance: 32.6
click at [432, 162] on div "To edit this form you must mark this item incomplete First Name [PERSON_NAME] M…" at bounding box center [477, 188] width 156 height 275
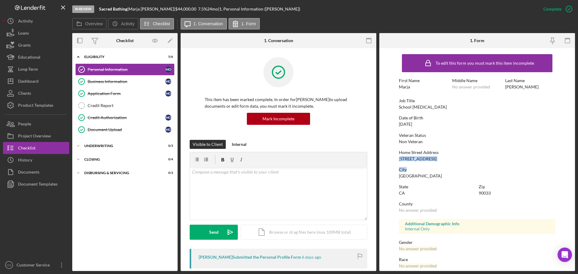
click at [435, 161] on div "[STREET_ADDRESS]" at bounding box center [418, 158] width 38 height 5
click at [436, 160] on div "Home Street Address [STREET_ADDRESS]" at bounding box center [477, 155] width 156 height 11
drag, startPoint x: 436, startPoint y: 159, endPoint x: 389, endPoint y: 158, distance: 46.7
click at [389, 158] on form "To edit this form you must mark this item incomplete First Name [PERSON_NAME] M…" at bounding box center [477, 159] width 196 height 223
copy div "[STREET_ADDRESS]"
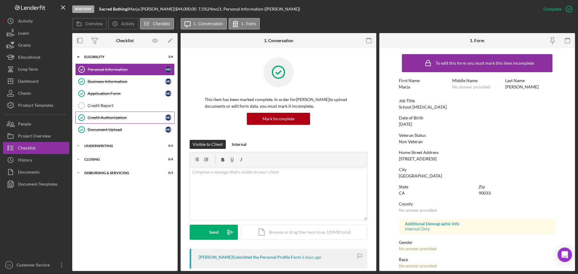
click at [138, 118] on div "Credit Authorization" at bounding box center [127, 117] width 78 height 5
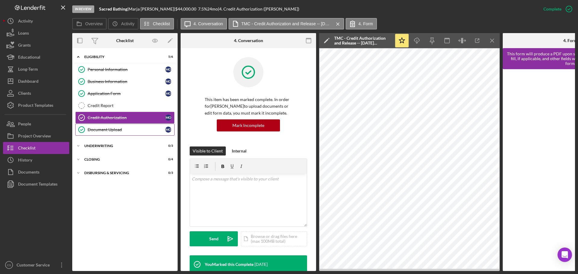
click at [138, 125] on link "Document Upload Document Upload M O" at bounding box center [124, 130] width 99 height 12
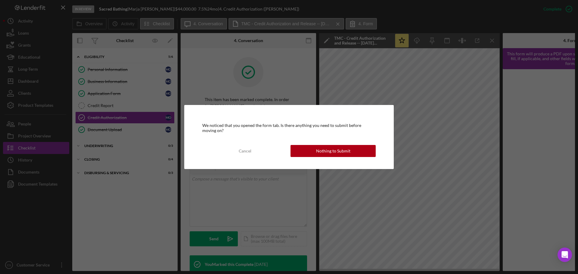
click at [316, 151] on button "Nothing to Submit" at bounding box center [332, 151] width 85 height 12
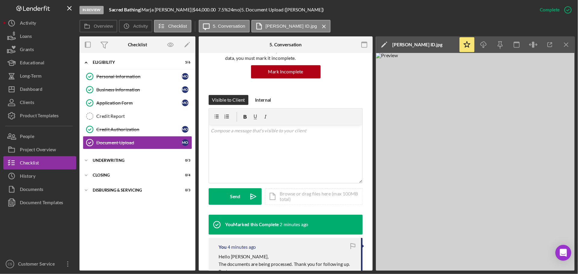
scroll to position [60, 0]
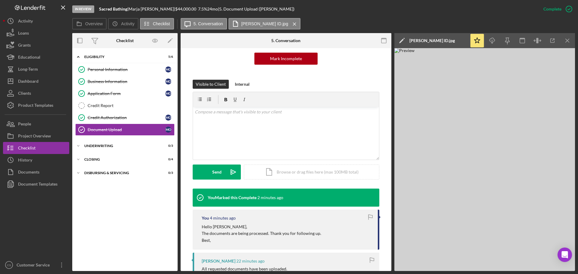
click at [477, 142] on img at bounding box center [484, 159] width 181 height 223
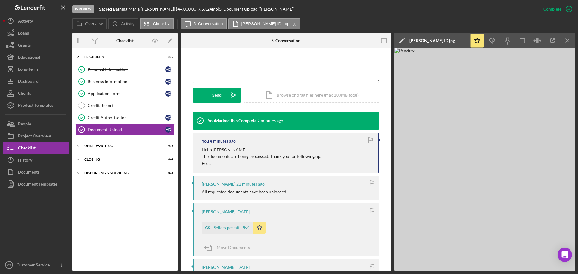
scroll to position [211, 0]
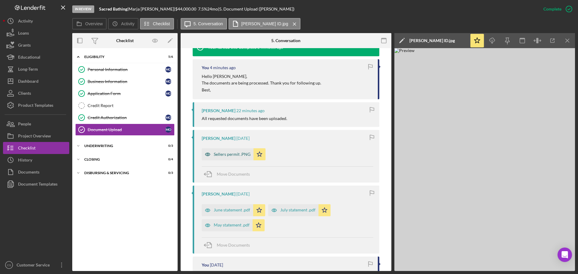
click at [226, 156] on div "Sellers permit .PNG" at bounding box center [232, 154] width 37 height 5
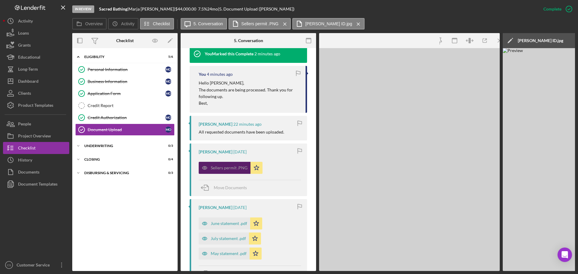
scroll to position [217, 0]
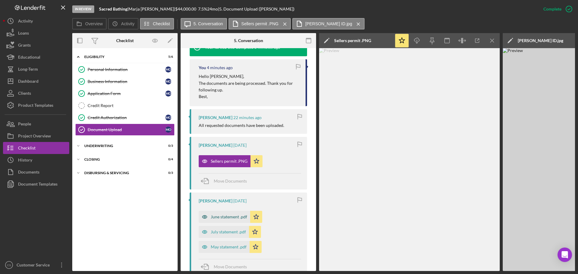
click at [229, 217] on div "June statement .pdf" at bounding box center [229, 217] width 36 height 5
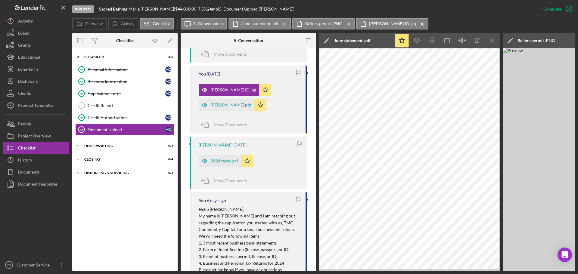
scroll to position [488, 0]
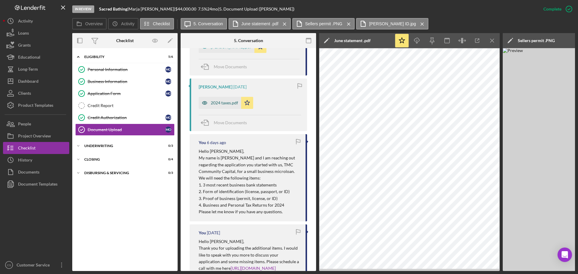
click at [217, 101] on div "2024 taxes.pdf" at bounding box center [224, 103] width 27 height 5
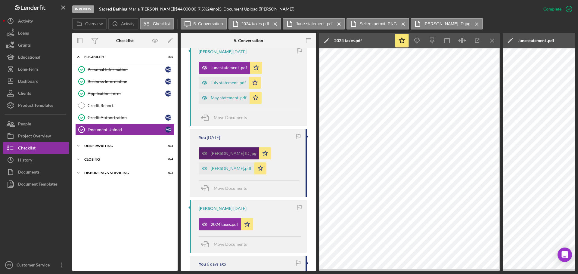
scroll to position [364, 0]
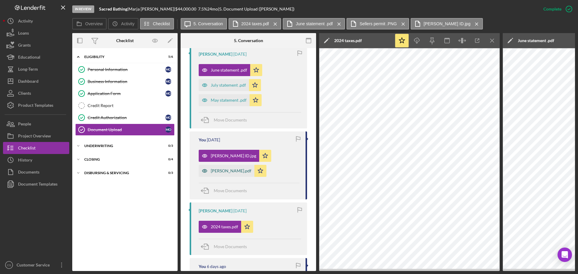
click at [223, 169] on div "[PERSON_NAME].pdf" at bounding box center [231, 171] width 41 height 5
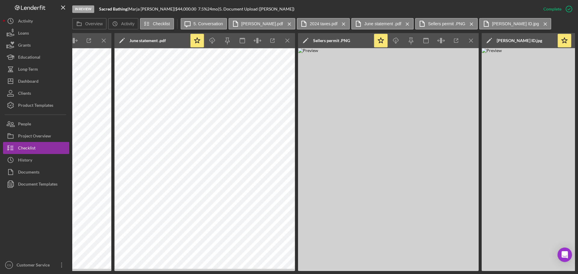
scroll to position [0, 659]
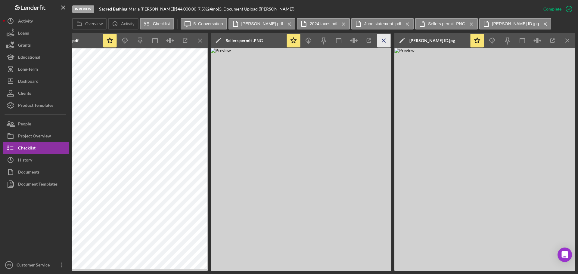
click at [388, 39] on icon "Icon/Menu Close" at bounding box center [384, 41] width 14 height 14
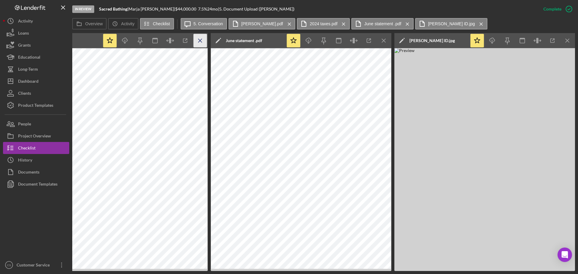
click at [201, 39] on icon "Icon/Menu Close" at bounding box center [200, 41] width 14 height 14
click at [202, 39] on icon "Icon/Menu Close" at bounding box center [200, 41] width 14 height 14
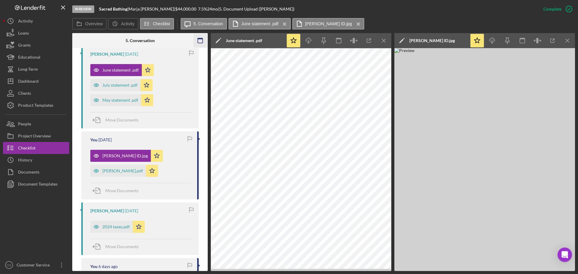
click at [384, 40] on icon "Icon/Menu Close" at bounding box center [384, 41] width 14 height 14
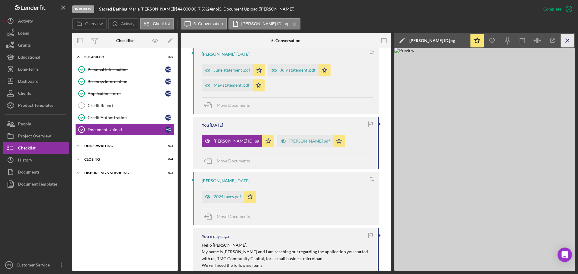
click at [564, 40] on icon "Icon/Menu Close" at bounding box center [568, 41] width 14 height 14
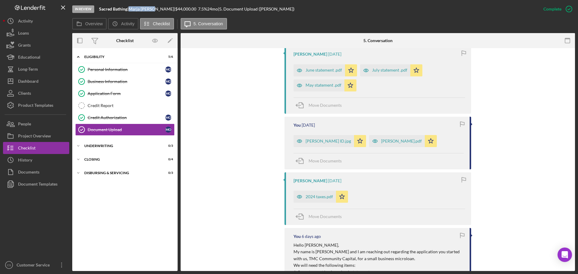
drag, startPoint x: 133, startPoint y: 8, endPoint x: 157, endPoint y: 9, distance: 23.5
click at [157, 9] on div "[PERSON_NAME] |" at bounding box center [151, 9] width 47 height 5
copy div "[PERSON_NAME]"
click at [128, 106] on div "Credit Report" at bounding box center [131, 105] width 87 height 5
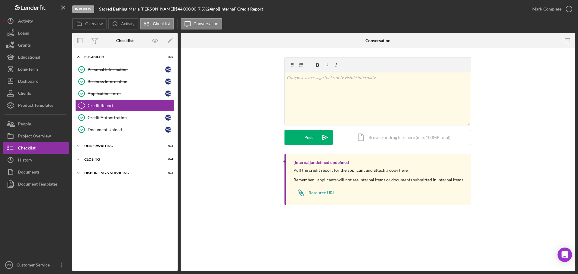
click at [377, 137] on div "Icon/Document Browse or drag files here (max 100MB total) Tap to choose files o…" at bounding box center [403, 137] width 135 height 15
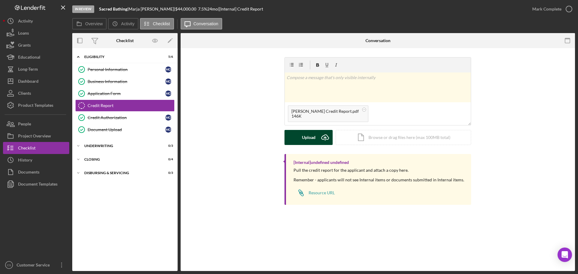
click at [301, 139] on button "Upload Icon/Upload" at bounding box center [308, 137] width 48 height 15
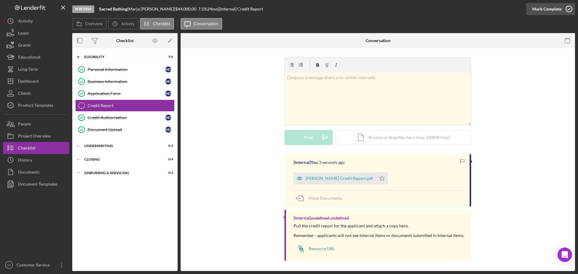
click at [566, 9] on icon "button" at bounding box center [568, 9] width 15 height 15
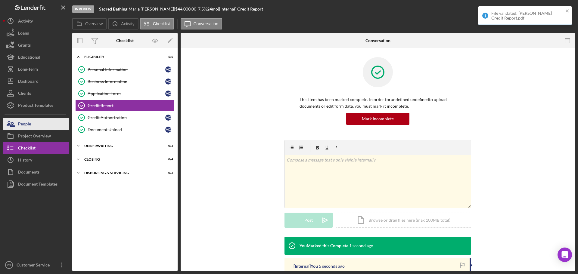
click at [34, 125] on button "People" at bounding box center [36, 124] width 66 height 12
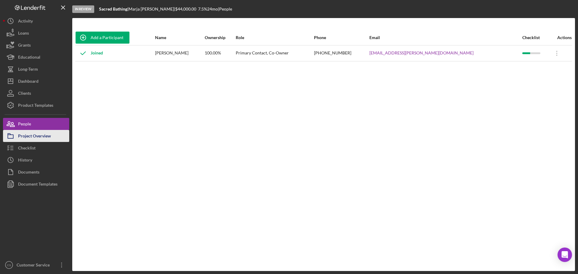
click at [46, 136] on div "Project Overview" at bounding box center [34, 137] width 33 height 14
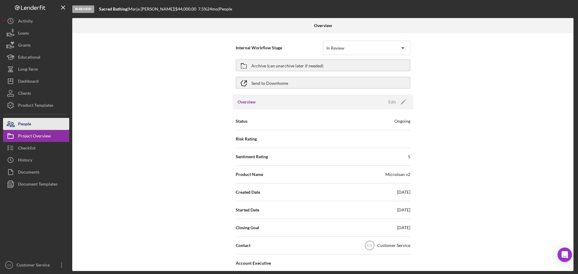
click at [42, 128] on button "People" at bounding box center [36, 124] width 66 height 12
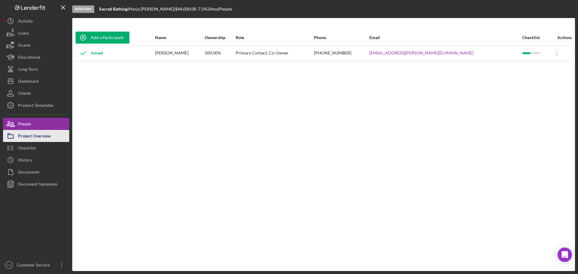
click at [40, 137] on div "Project Overview" at bounding box center [34, 137] width 33 height 14
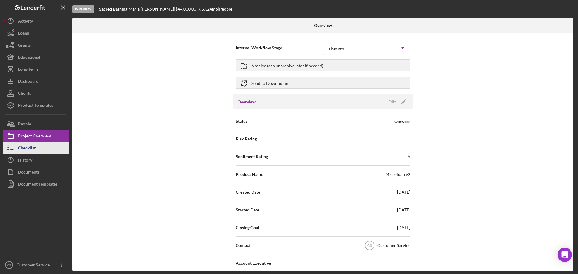
click at [37, 147] on button "Checklist" at bounding box center [36, 148] width 66 height 12
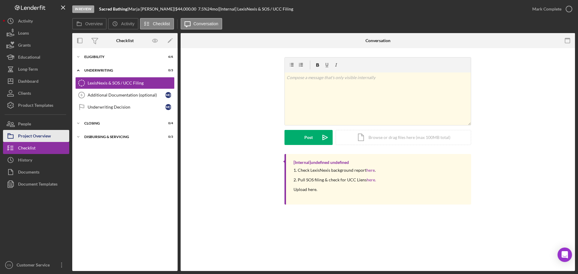
click at [46, 137] on div "Project Overview" at bounding box center [34, 137] width 33 height 14
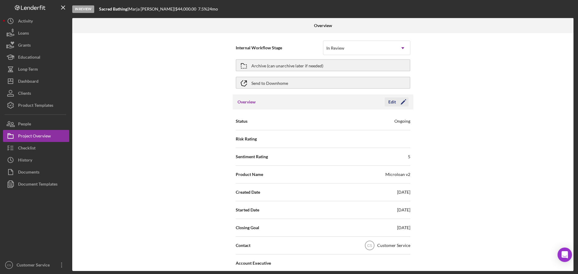
click at [400, 101] on icon "Icon/Edit" at bounding box center [403, 101] width 15 height 15
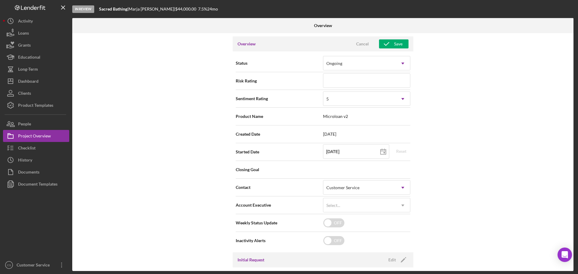
scroll to position [60, 0]
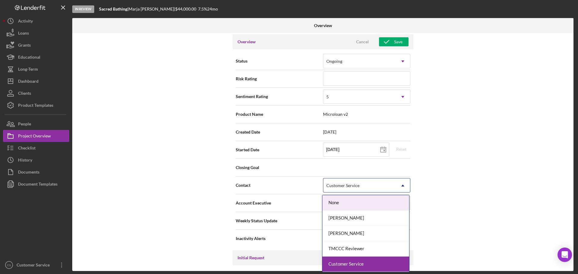
click at [352, 186] on div "Customer Service" at bounding box center [342, 185] width 33 height 5
click at [344, 217] on div "[PERSON_NAME]" at bounding box center [365, 218] width 87 height 15
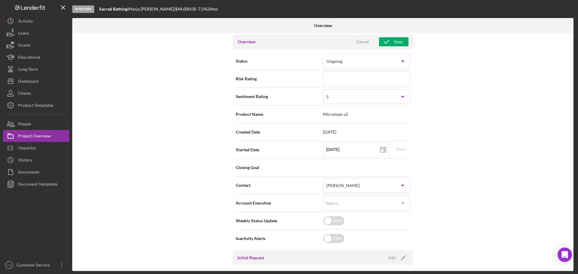
click at [448, 192] on div "Internal Workflow Stage In Review Icon/Dropdown Arrow Archive (can unarchive la…" at bounding box center [322, 152] width 501 height 238
click at [401, 40] on div "Save" at bounding box center [398, 41] width 8 height 9
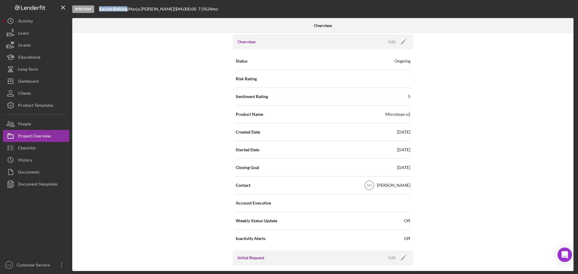
drag, startPoint x: 99, startPoint y: 8, endPoint x: 128, endPoint y: 8, distance: 29.2
click at [128, 8] on div "In Review Sacred Bathing | [PERSON_NAME] | $44,000.00 7.5 % 24 mo" at bounding box center [323, 9] width 503 height 18
copy b "Sacred Bathing"
click at [35, 147] on div "Checklist" at bounding box center [26, 149] width 17 height 14
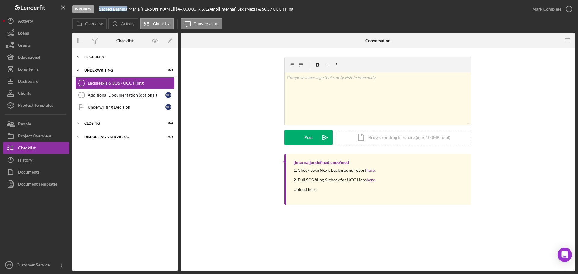
click at [132, 56] on div "Eligibility" at bounding box center [127, 57] width 86 height 4
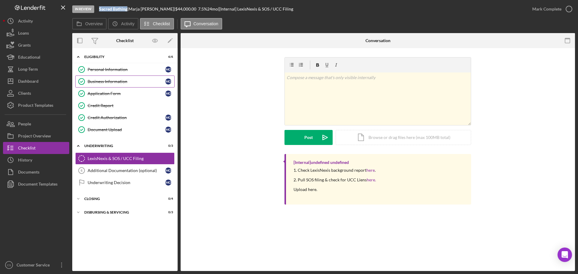
click at [138, 80] on div "Business Information" at bounding box center [127, 81] width 78 height 5
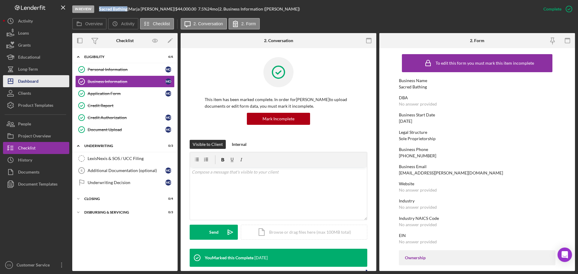
click at [33, 85] on div "Dashboard" at bounding box center [28, 82] width 20 height 14
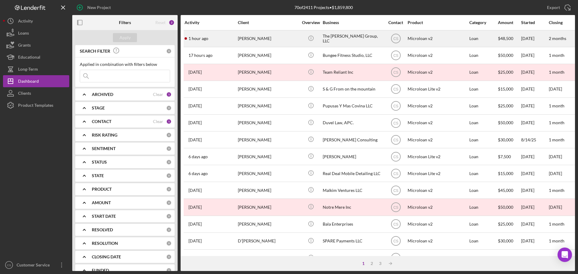
click at [280, 34] on div "[PERSON_NAME]" at bounding box center [268, 39] width 60 height 16
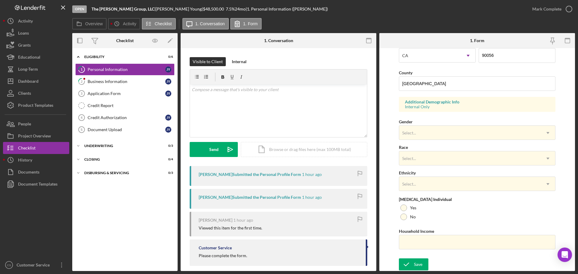
scroll to position [179, 0]
click at [29, 82] on div "Dashboard" at bounding box center [28, 82] width 20 height 14
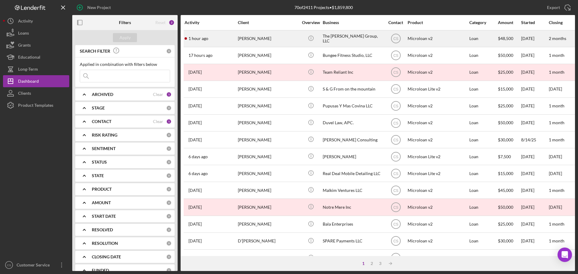
click at [279, 42] on div "[PERSON_NAME]" at bounding box center [268, 39] width 60 height 16
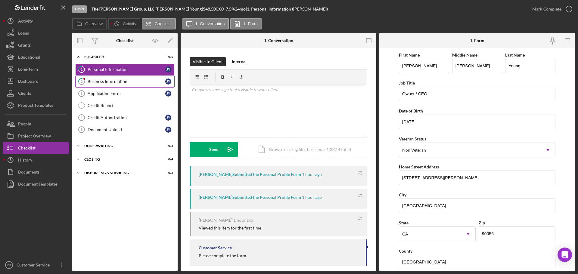
click at [138, 85] on link "2 Business Information J Y" at bounding box center [124, 82] width 99 height 12
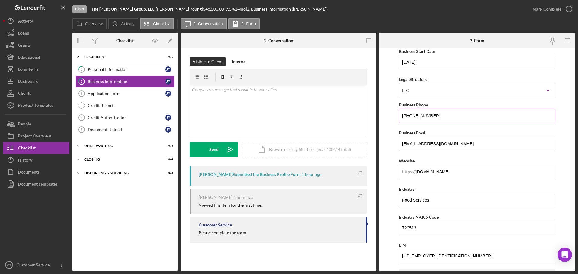
scroll to position [60, 0]
click at [101, 92] on div "Application Form" at bounding box center [127, 93] width 78 height 5
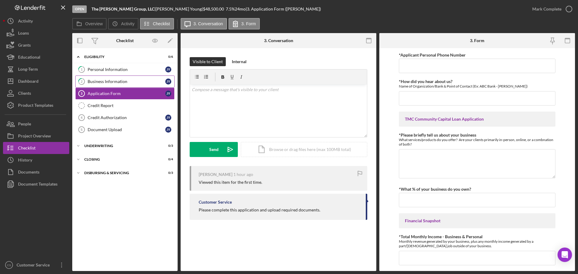
click at [116, 77] on link "2 Business Information J Y" at bounding box center [124, 82] width 99 height 12
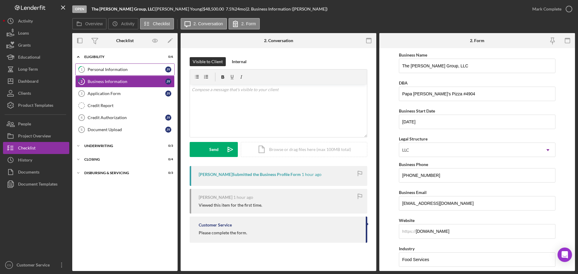
click at [130, 66] on link "1 Personal Information J Y" at bounding box center [124, 69] width 99 height 12
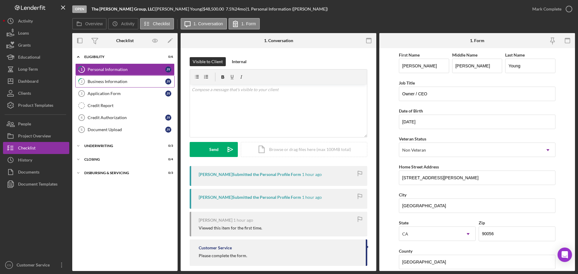
click at [132, 81] on div "Business Information" at bounding box center [127, 81] width 78 height 5
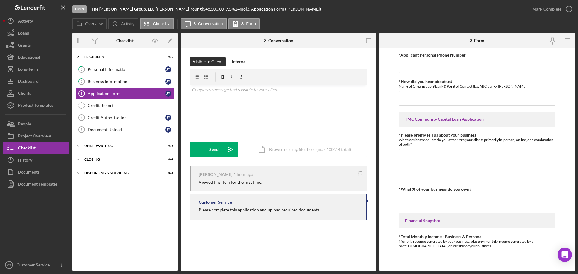
drag, startPoint x: 140, startPoint y: 212, endPoint x: 147, endPoint y: 214, distance: 7.4
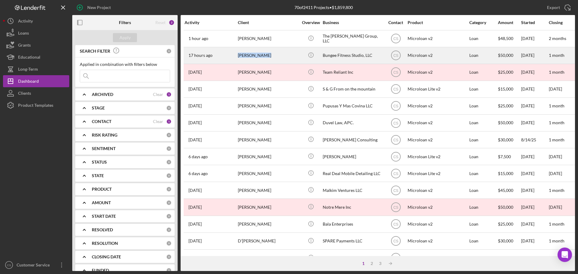
drag, startPoint x: 283, startPoint y: 54, endPoint x: 236, endPoint y: 59, distance: 46.9
click at [236, 59] on tr "17 hours ago [PERSON_NAME] [PERSON_NAME] Icon/Info Bungee Fitness Studio, LLC C…" at bounding box center [540, 55] width 713 height 17
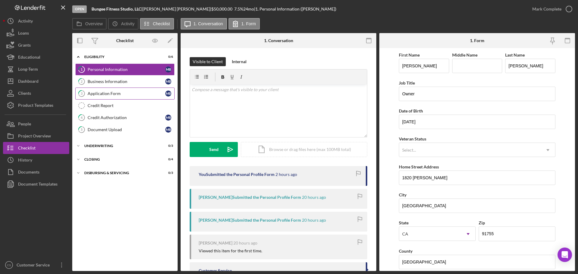
click at [130, 94] on div "Application Form" at bounding box center [127, 93] width 78 height 5
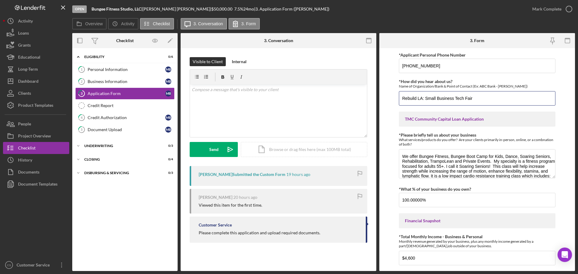
drag, startPoint x: 504, startPoint y: 96, endPoint x: 386, endPoint y: 94, distance: 118.0
click at [387, 94] on form "*Applicant Personal Phone Number [PHONE_NUMBER] *How did you hear about us? Nam…" at bounding box center [477, 159] width 196 height 223
drag, startPoint x: 93, startPoint y: 8, endPoint x: 141, endPoint y: 3, distance: 49.0
click at [141, 3] on div "Open Bungee Fitness Studio, LLC | [PERSON_NAME] | $50,000.00 7.5 % 24 mo | 3. A…" at bounding box center [299, 9] width 454 height 18
copy b "Bungee Fitness Studio, LLC"
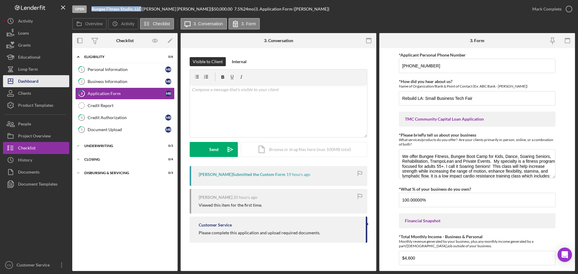
click at [37, 83] on div "Dashboard" at bounding box center [28, 82] width 20 height 14
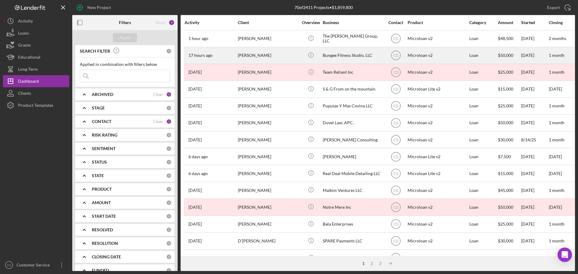
click at [285, 55] on div "[PERSON_NAME]" at bounding box center [268, 56] width 60 height 16
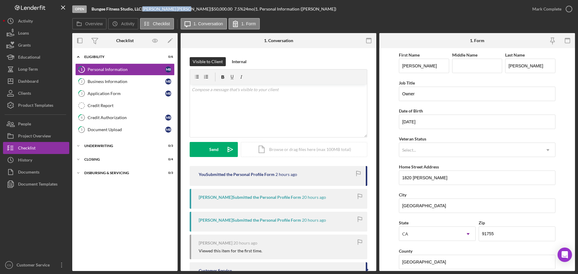
drag, startPoint x: 181, startPoint y: 8, endPoint x: 147, endPoint y: 7, distance: 34.3
click at [147, 7] on div "[PERSON_NAME] |" at bounding box center [176, 9] width 69 height 5
copy div "[PERSON_NAME]"
click at [138, 85] on link "2 Business Information M B" at bounding box center [124, 82] width 99 height 12
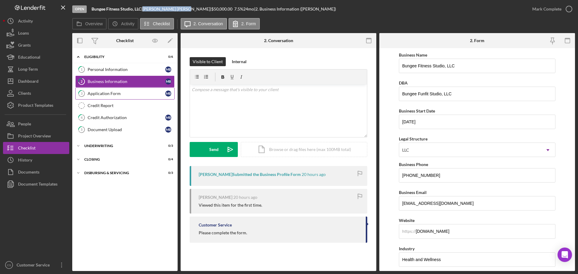
click at [139, 95] on div "Application Form" at bounding box center [127, 93] width 78 height 5
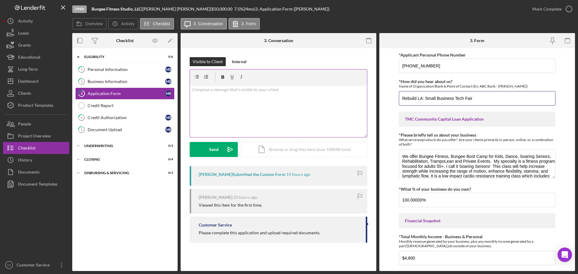
drag, startPoint x: 494, startPoint y: 100, endPoint x: 313, endPoint y: 104, distance: 180.3
click at [315, 104] on div "Overview Internal Workflow Stage Open Icon/Dropdown Arrow Archive (can unarchiv…" at bounding box center [323, 152] width 503 height 238
drag, startPoint x: 129, startPoint y: 253, endPoint x: 131, endPoint y: 244, distance: 9.5
click at [131, 247] on div "Icon/Expander Eligibility 0 / 6 1 Personal Information M B 2 Business Informati…" at bounding box center [124, 159] width 105 height 217
click at [35, 81] on div "Dashboard" at bounding box center [28, 82] width 20 height 14
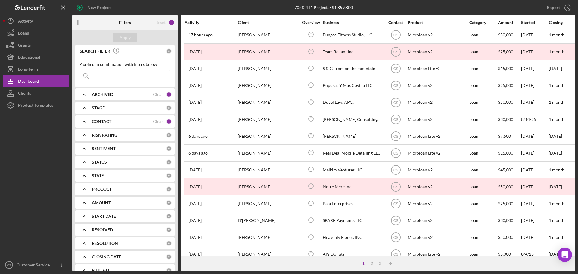
scroll to position [30, 0]
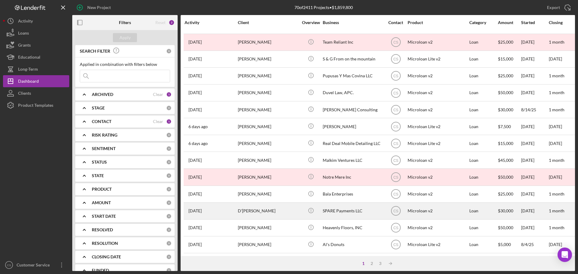
click at [275, 209] on div "D'[PERSON_NAME]" at bounding box center [268, 211] width 60 height 16
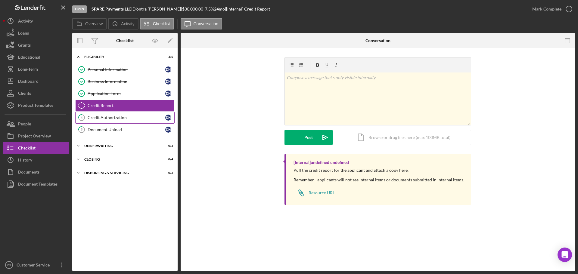
click at [133, 114] on link "4 Credit Authorization D H" at bounding box center [124, 118] width 99 height 12
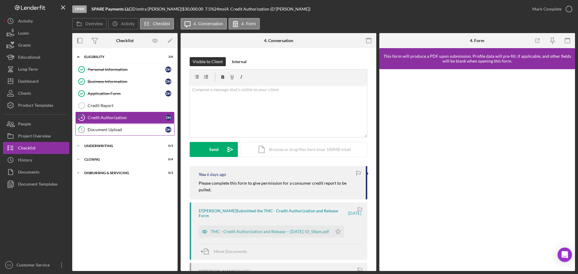
click at [126, 128] on div "Document Upload" at bounding box center [127, 129] width 78 height 5
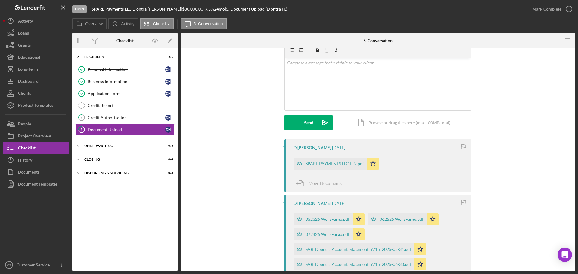
scroll to position [120, 0]
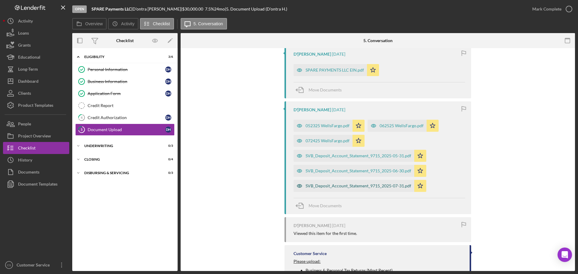
click at [343, 185] on div "SVB_Deposit_Account_Statement_9715_2025-07-31.pdf" at bounding box center [358, 186] width 106 height 5
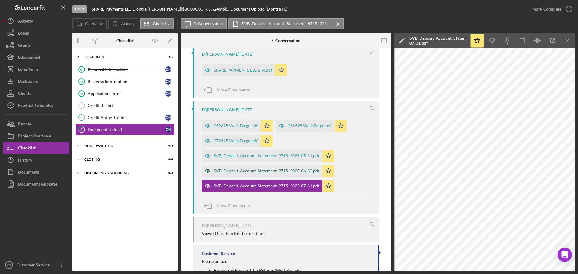
click at [259, 172] on div "SVB_Deposit_Account_Statement_9715_2025-06-30.pdf" at bounding box center [267, 171] width 106 height 5
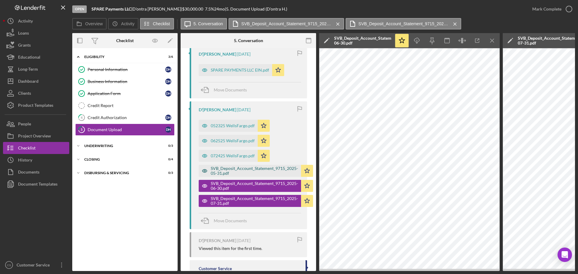
click at [253, 170] on div "SVB_Deposit_Account_Statement_9715_2025-05-31.pdf" at bounding box center [254, 171] width 87 height 10
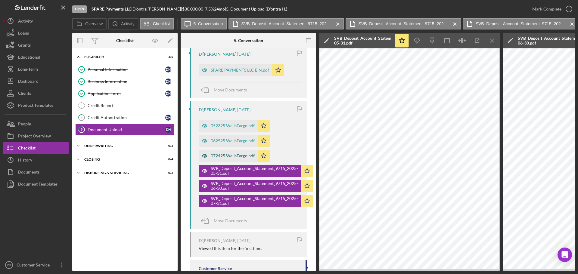
click at [220, 154] on div "072425 WellsFargo.pdf" at bounding box center [233, 155] width 44 height 5
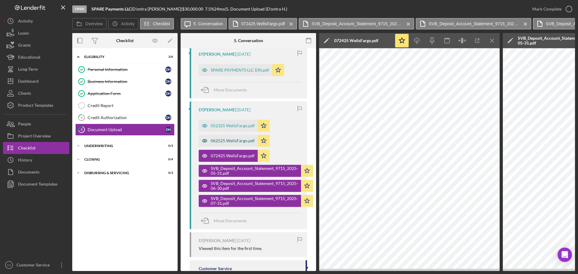
click at [222, 141] on div "062525 WellsFargo.pdf" at bounding box center [233, 140] width 44 height 5
click at [222, 128] on div "052325 WellsFargo.pdf" at bounding box center [233, 125] width 44 height 5
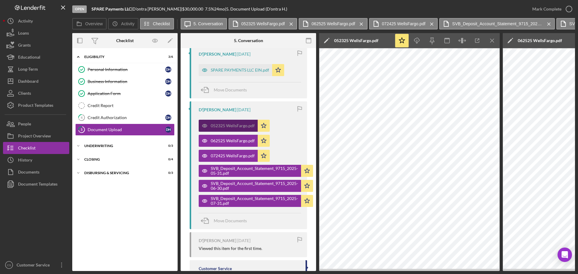
scroll to position [60, 0]
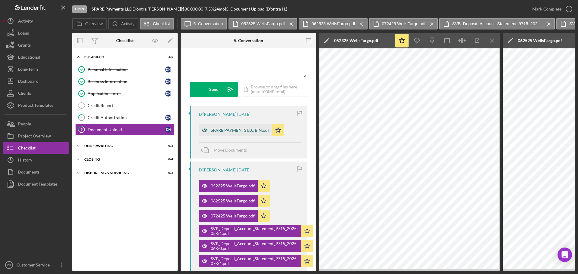
click at [224, 131] on div "SPARE PAYMENTS LLC EIN.pdf" at bounding box center [240, 130] width 58 height 5
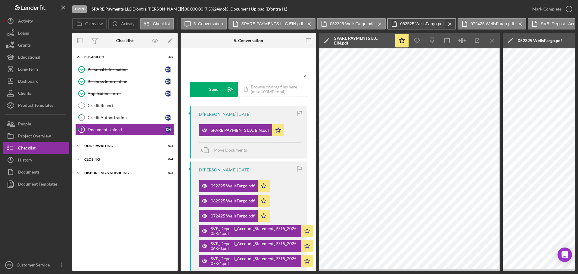
click at [453, 23] on icon "Icon/Menu Close" at bounding box center [449, 24] width 11 height 15
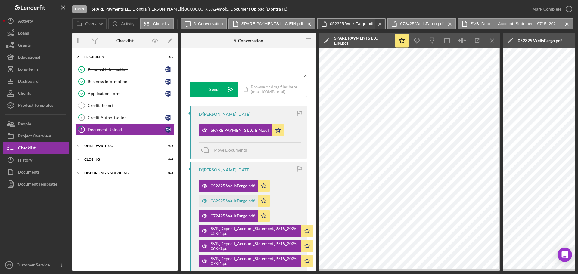
click at [380, 23] on icon "Icon/Menu Close" at bounding box center [379, 24] width 11 height 15
click at [384, 25] on div "Icon/Message 5. Conversation SPARE PAYMENTS LLC EIN.pdf Icon/Menu Close 072425 …" at bounding box center [378, 24] width 394 height 12
click at [382, 24] on icon "Icon/Menu Close" at bounding box center [379, 24] width 11 height 15
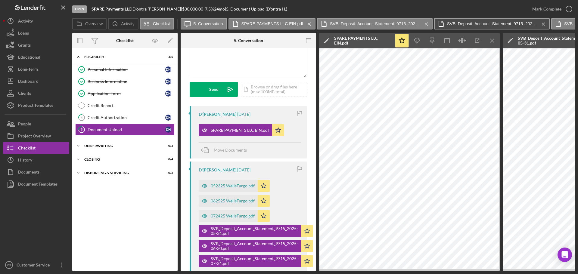
click at [425, 22] on icon "Icon/Menu Close" at bounding box center [426, 24] width 11 height 15
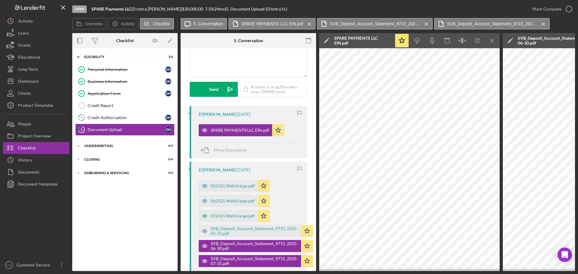
click at [315, 21] on div "Icon/Message 5. Conversation SPARE PAYMENTS LLC EIN.pdf Icon/Menu Close SVB_Dep…" at bounding box center [366, 24] width 370 height 12
click at [310, 21] on icon "Icon/Menu Close" at bounding box center [309, 24] width 11 height 15
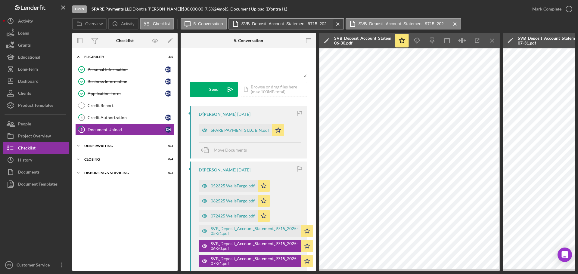
click at [338, 23] on icon "Icon/Menu Close" at bounding box center [338, 24] width 11 height 15
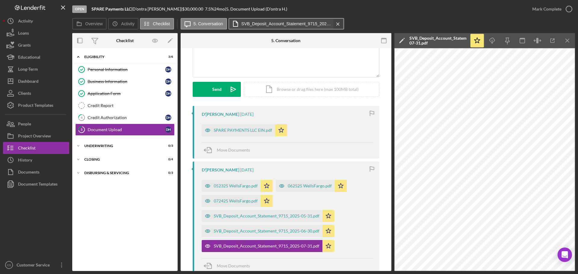
click at [342, 23] on div "Icon/Message 5. Conversation SVB_Deposit_Account_Statement_9715_2025-07-31.pdf …" at bounding box center [263, 24] width 165 height 12
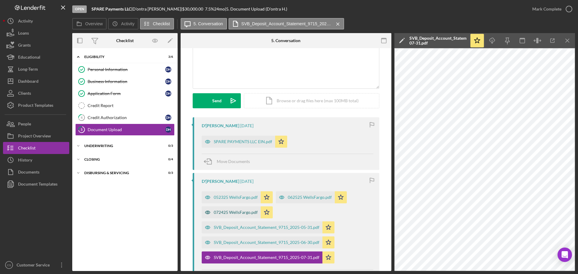
scroll to position [0, 0]
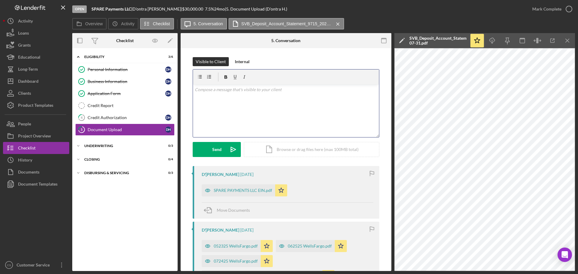
click at [275, 91] on p at bounding box center [286, 89] width 183 height 7
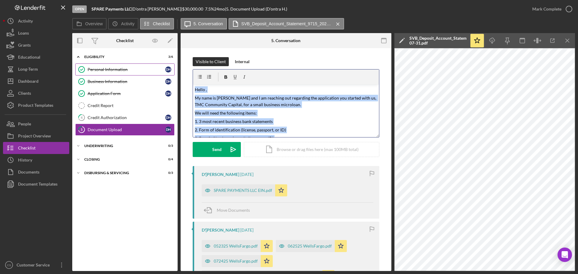
drag, startPoint x: 289, startPoint y: 133, endPoint x: 169, endPoint y: 73, distance: 134.7
click at [169, 72] on div "Overview Internal Workflow Stage Open Icon/Dropdown Arrow Archive (can unarchiv…" at bounding box center [323, 152] width 503 height 238
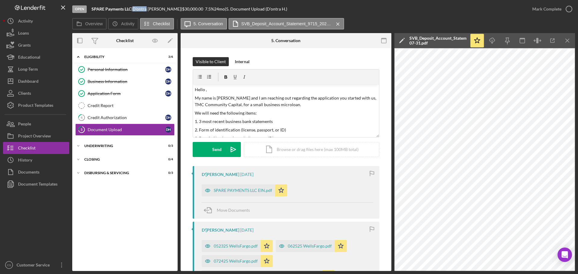
drag, startPoint x: 136, startPoint y: 9, endPoint x: 149, endPoint y: 10, distance: 13.0
click at [149, 10] on div "D'[PERSON_NAME] |" at bounding box center [157, 9] width 50 height 5
click at [205, 89] on p "Hello ," at bounding box center [286, 89] width 183 height 7
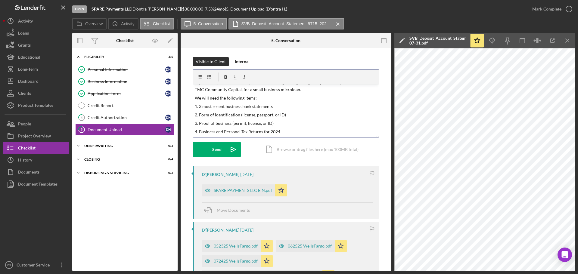
scroll to position [23, 0]
drag, startPoint x: 274, startPoint y: 99, endPoint x: 181, endPoint y: 98, distance: 92.7
click at [181, 98] on div "Visible to Client Internal v Color teal Color pink Remove color Add row above A…" at bounding box center [286, 259] width 211 height 422
click at [197, 107] on p "2. Form of identification (license, passport, or ID)" at bounding box center [286, 107] width 183 height 7
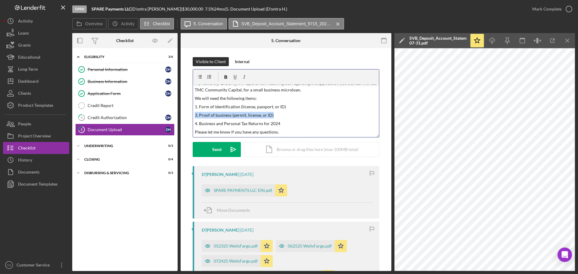
drag, startPoint x: 275, startPoint y: 114, endPoint x: 193, endPoint y: 115, distance: 82.8
click at [193, 115] on div "v Color teal Color pink Remove color Add row above Add row below Add column bef…" at bounding box center [286, 111] width 186 height 53
click at [197, 123] on p "4. Business and Personal Tax Returns for 2024" at bounding box center [286, 123] width 183 height 7
click at [285, 130] on p "Please let me know if you have any questions." at bounding box center [286, 132] width 183 height 7
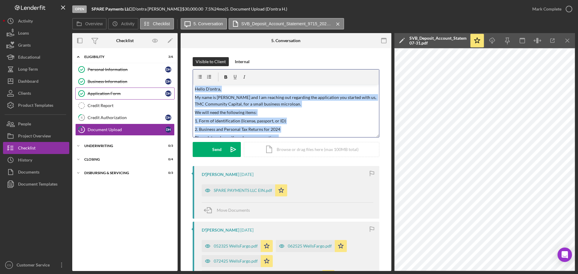
scroll to position [0, 0]
drag, startPoint x: 285, startPoint y: 131, endPoint x: 163, endPoint y: 88, distance: 128.9
click at [163, 88] on div "Overview Internal Workflow Stage Open Icon/Dropdown Arrow Archive (can unarchiv…" at bounding box center [323, 152] width 503 height 238
click at [319, 128] on p "2. Business and Personal Tax Returns for 2024" at bounding box center [286, 130] width 183 height 7
drag, startPoint x: 285, startPoint y: 132, endPoint x: 162, endPoint y: 72, distance: 137.0
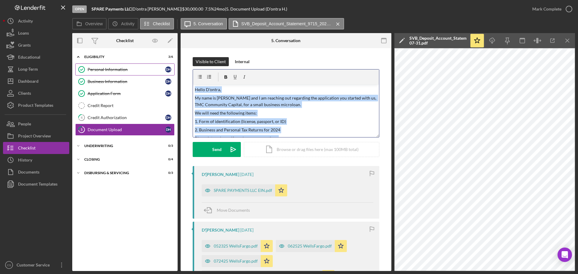
click at [162, 72] on div "Overview Internal Workflow Stage Open Icon/Dropdown Arrow Archive (can unarchiv…" at bounding box center [323, 152] width 503 height 238
click at [217, 149] on div "Send" at bounding box center [216, 149] width 9 height 15
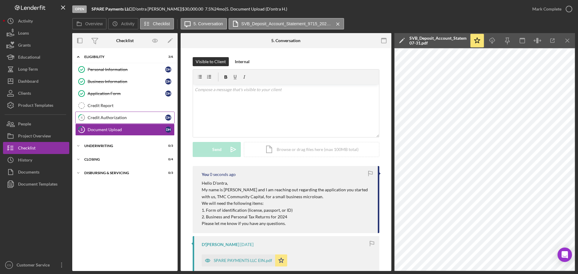
click at [128, 118] on div "Credit Authorization" at bounding box center [127, 117] width 78 height 5
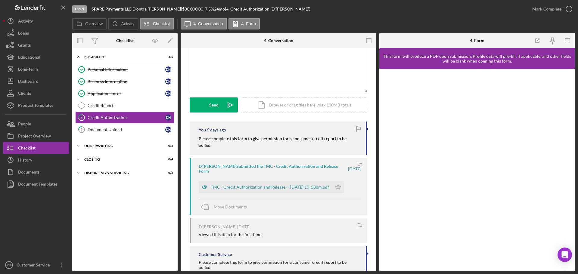
scroll to position [51, 0]
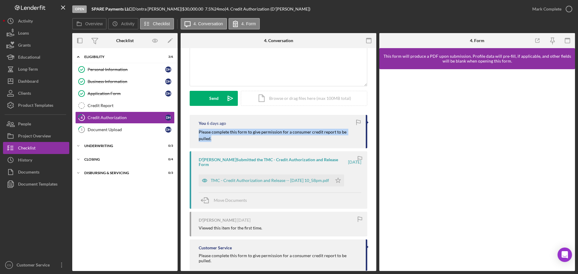
drag, startPoint x: 199, startPoint y: 131, endPoint x: 358, endPoint y: 136, distance: 159.3
click at [358, 136] on div "You [DATE] Please complete this form to give permission for a consumer credit r…" at bounding box center [279, 131] width 178 height 33
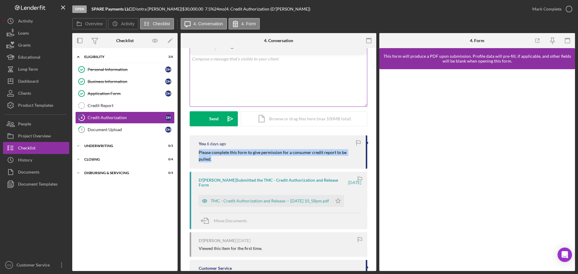
scroll to position [0, 0]
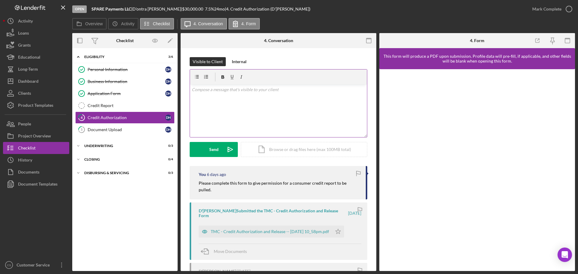
click at [270, 96] on div "v Color teal Color pink Remove color Add row above Add row below Add column bef…" at bounding box center [278, 111] width 177 height 53
click at [240, 89] on mark "Please complete this form to give permission for a consumer credit report to be…" at bounding box center [272, 89] width 161 height 5
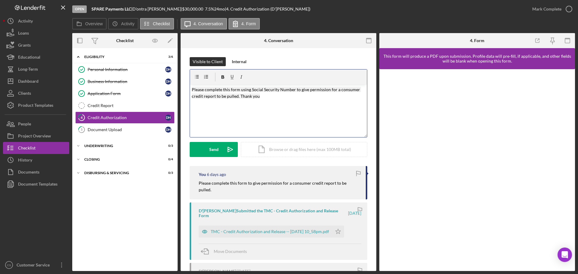
click at [297, 107] on div "v Color teal Color pink Remove color Add row above Add row below Add column bef…" at bounding box center [278, 111] width 177 height 53
click at [219, 150] on button "Send Icon/icon-invite-send" at bounding box center [214, 149] width 48 height 15
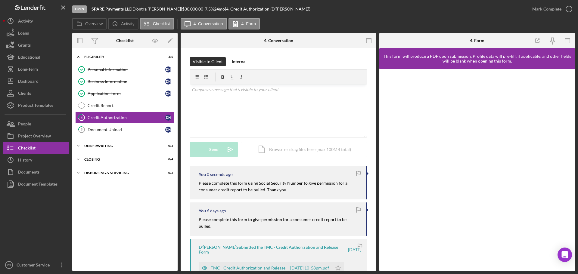
click at [125, 212] on div "Icon/Expander Eligibility 3 / 6 Personal Information Personal Information D H B…" at bounding box center [124, 159] width 105 height 217
click at [25, 85] on div "Dashboard" at bounding box center [28, 82] width 20 height 14
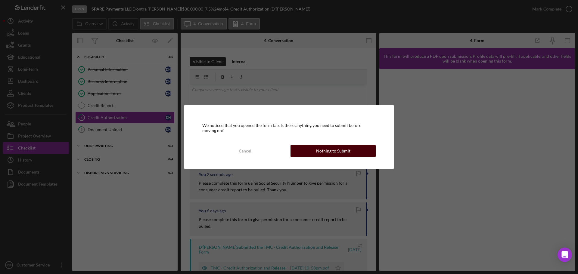
click at [293, 151] on button "Nothing to Submit" at bounding box center [332, 151] width 85 height 12
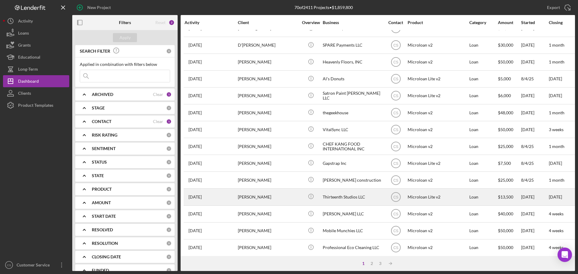
scroll to position [204, 0]
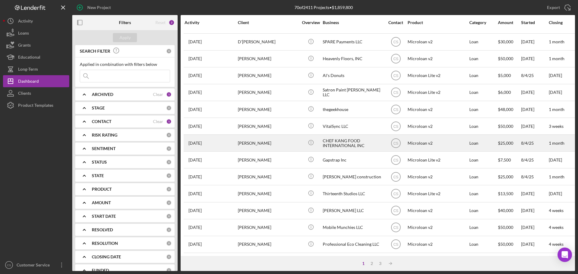
click at [281, 144] on div "[PERSON_NAME]" at bounding box center [268, 143] width 60 height 16
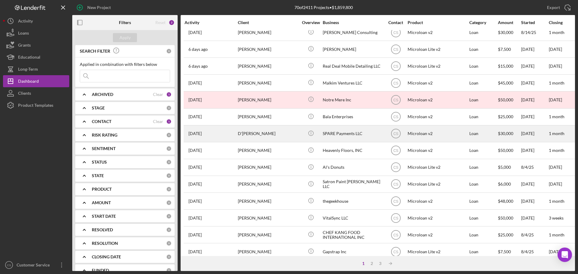
scroll to position [120, 0]
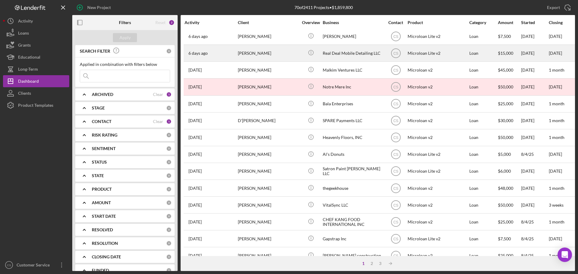
click at [281, 52] on div "[PERSON_NAME]" at bounding box center [268, 53] width 60 height 16
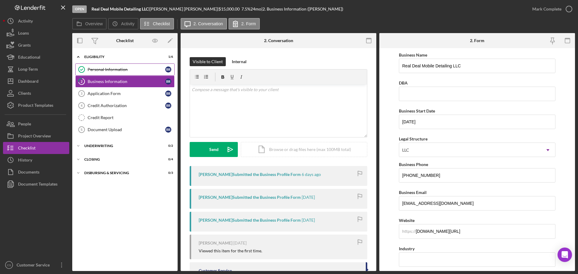
click at [110, 72] on div "Personal Information" at bounding box center [127, 69] width 78 height 5
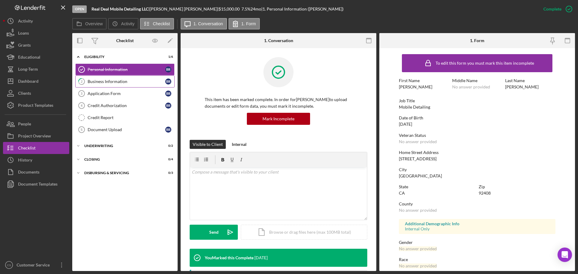
click at [119, 83] on div "Business Information" at bounding box center [127, 81] width 78 height 5
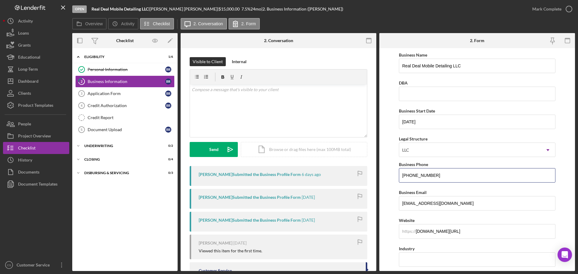
drag, startPoint x: 459, startPoint y: 176, endPoint x: 325, endPoint y: 178, distance: 134.8
click at [329, 179] on div "Overview Internal Workflow Stage Open Icon/Dropdown Arrow Archive (can unarchiv…" at bounding box center [323, 152] width 503 height 238
click at [390, 110] on form "Business Name Real Deal Mobile Detailing LLC DBA Business Start Date [DATE] Leg…" at bounding box center [477, 159] width 196 height 223
click at [144, 234] on div "Icon/Expander Eligibility 1 / 6 Personal Information Personal Information B R 2…" at bounding box center [124, 159] width 105 height 217
click at [107, 226] on div "Icon/Expander Eligibility 1 / 6 Personal Information Personal Information B R 2…" at bounding box center [124, 159] width 105 height 217
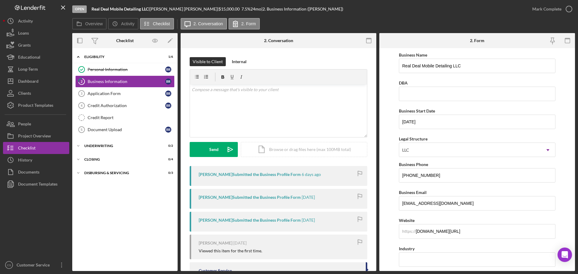
click at [118, 208] on div "Icon/Expander Eligibility 1 / 6 Personal Information Personal Information B R 2…" at bounding box center [124, 159] width 105 height 217
click at [119, 205] on div "Icon/Expander Eligibility 1 / 6 Personal Information Personal Information B R 2…" at bounding box center [124, 159] width 105 height 217
click at [465, 23] on div "Overview Icon/History Activity Checklist Icon/Message 2. Conversation 2. Form" at bounding box center [323, 24] width 503 height 12
click at [424, 40] on div at bounding box center [411, 40] width 65 height 15
click at [136, 195] on div "Icon/Expander Eligibility 1 / 6 Personal Information Personal Information B R 2…" at bounding box center [124, 159] width 105 height 217
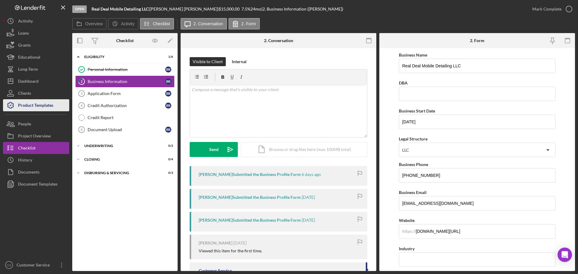
drag, startPoint x: 151, startPoint y: 204, endPoint x: 65, endPoint y: 107, distance: 129.6
click at [147, 199] on div "Icon/Expander Eligibility 1 / 6 Personal Information Personal Information B R 2…" at bounding box center [124, 159] width 105 height 217
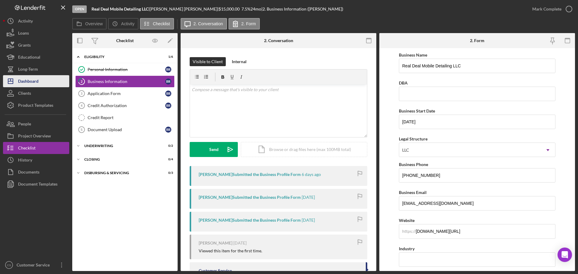
click at [32, 82] on div "Dashboard" at bounding box center [28, 82] width 20 height 14
